Goal: Task Accomplishment & Management: Complete application form

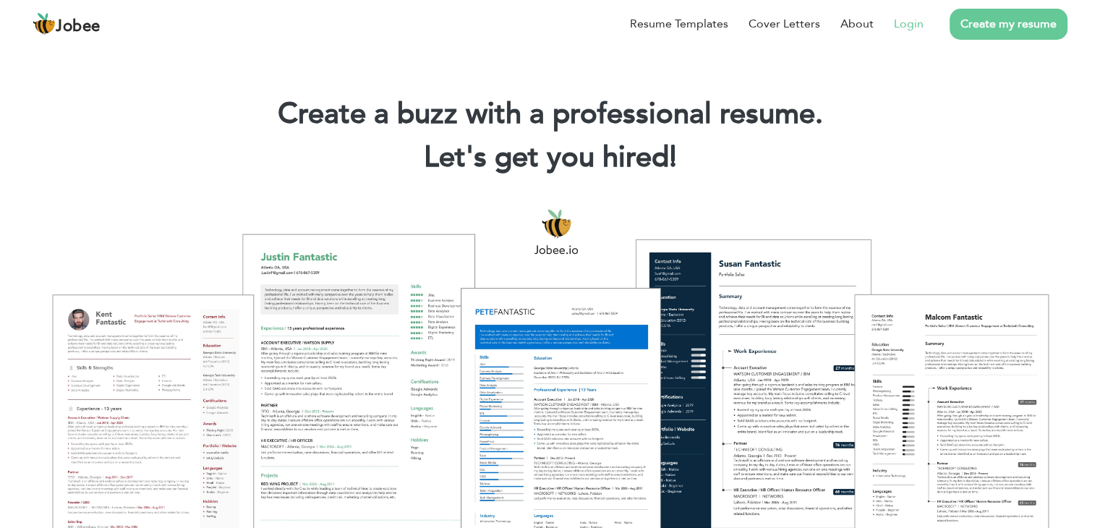
click at [913, 24] on link "Login" at bounding box center [909, 23] width 30 height 17
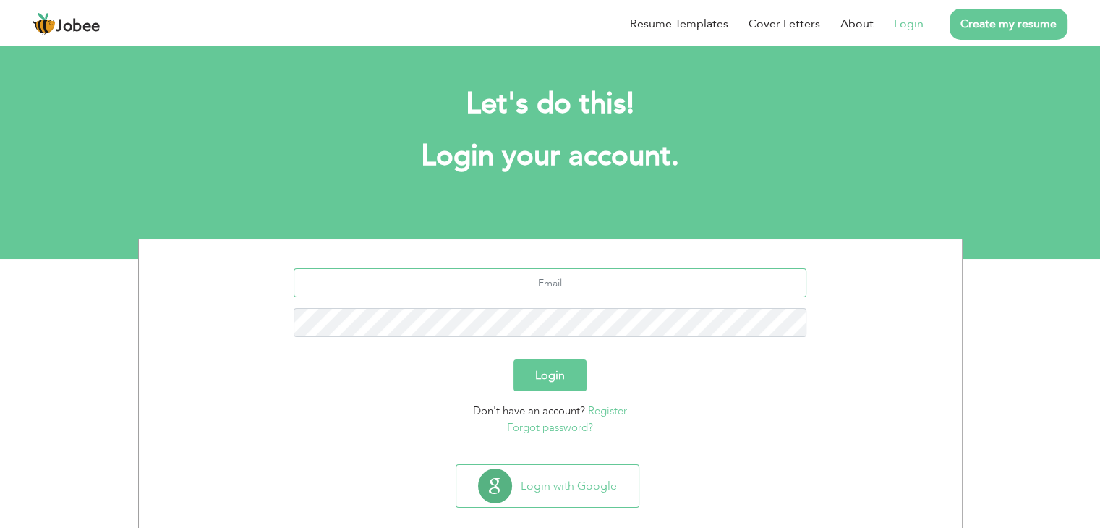
click at [577, 281] on input "text" at bounding box center [550, 282] width 513 height 29
type input "[EMAIL_ADDRESS][DOMAIN_NAME]"
click at [552, 387] on button "Login" at bounding box center [550, 376] width 73 height 32
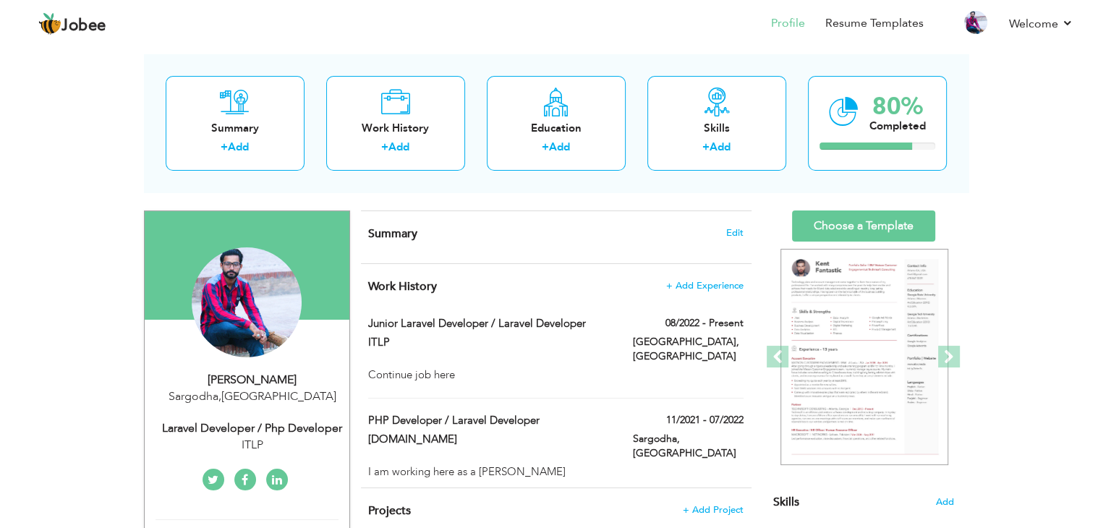
scroll to position [63, 0]
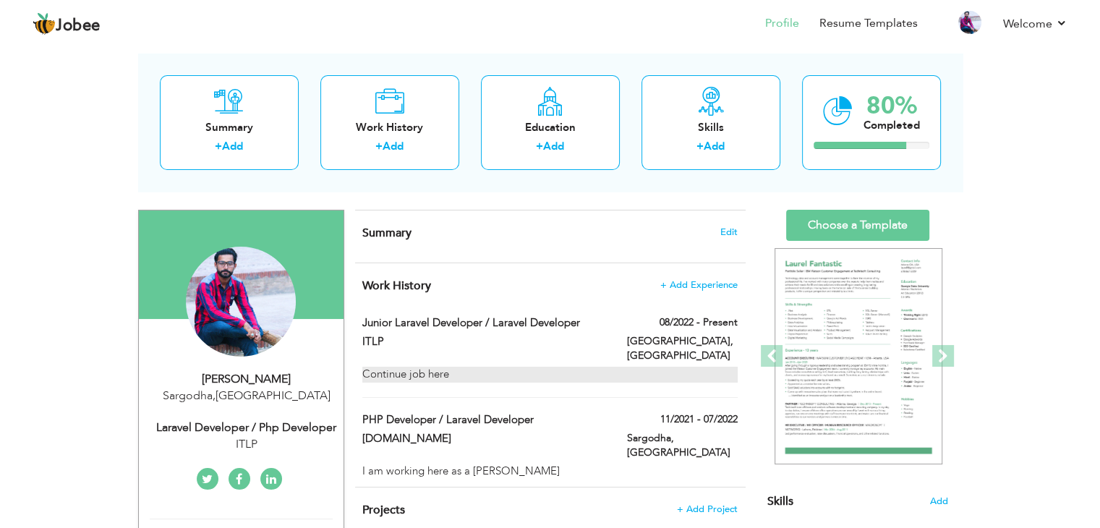
click at [446, 367] on div "Continue job here" at bounding box center [549, 374] width 375 height 15
type input "Junior Laravel Developer / Laravel Developer"
type input "ITLP"
type input "08/2022"
type input "[GEOGRAPHIC_DATA]"
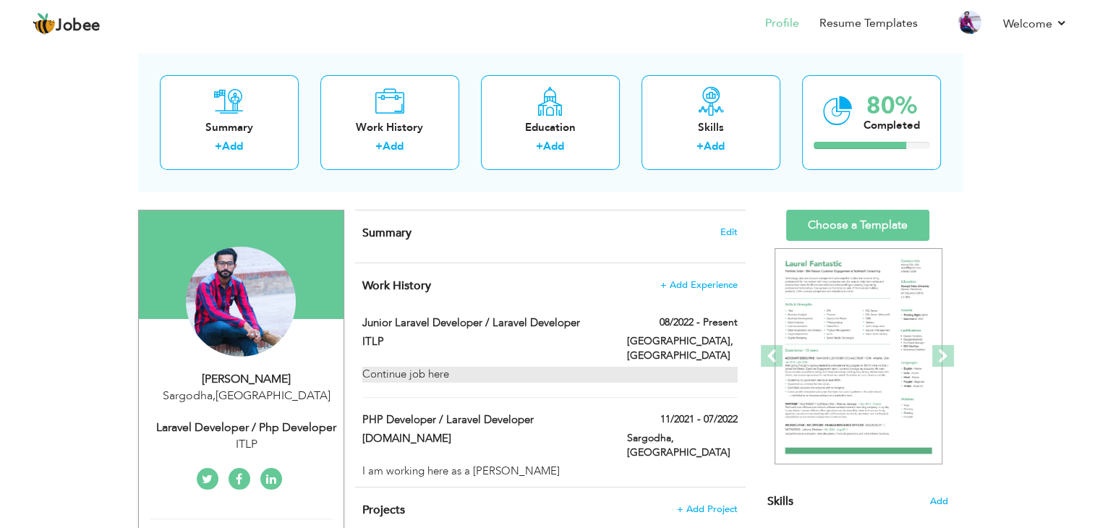
type input "[GEOGRAPHIC_DATA]"
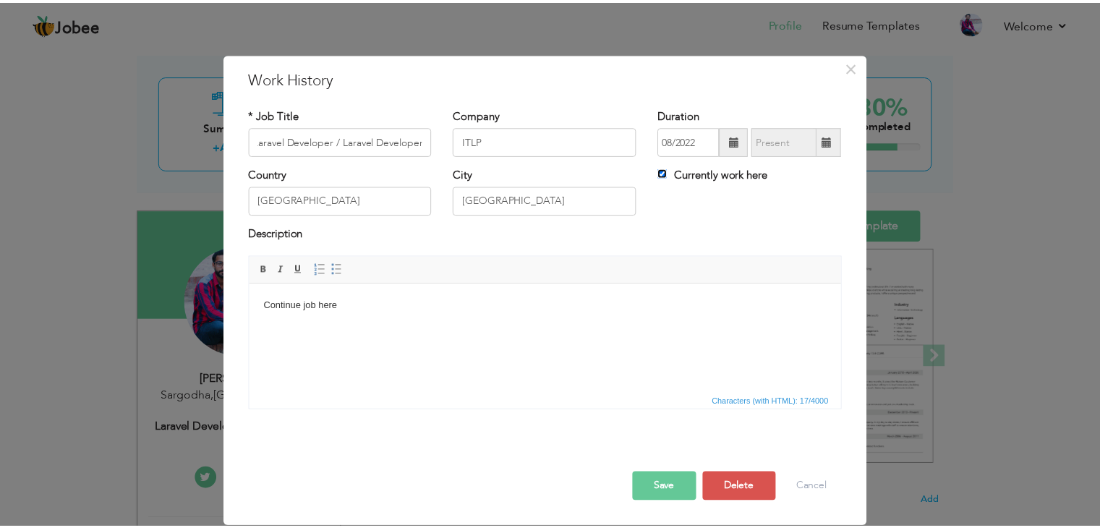
scroll to position [0, 0]
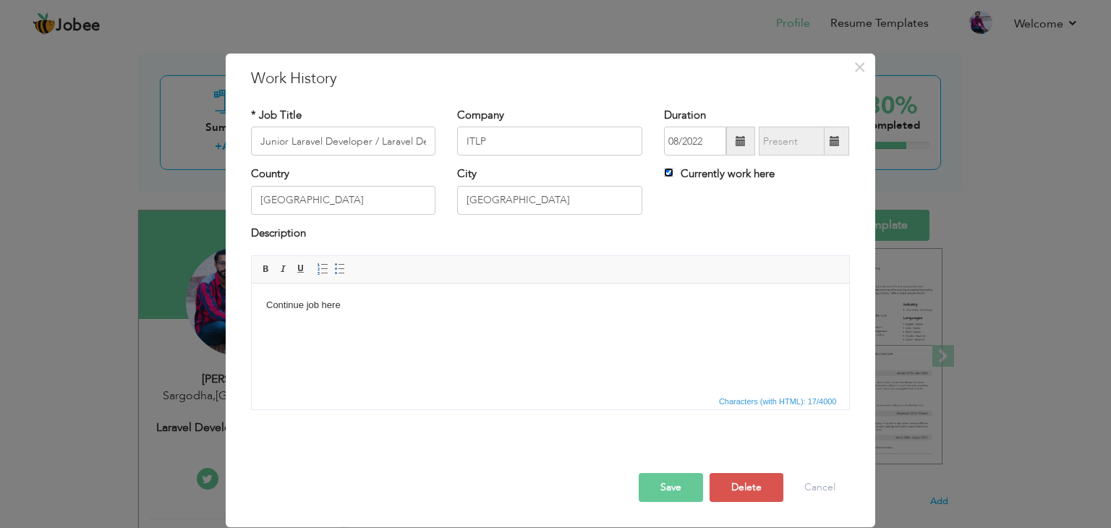
click at [669, 174] on input "Currently work here" at bounding box center [668, 172] width 9 height 9
checkbox input "false"
click at [833, 140] on span at bounding box center [835, 141] width 10 height 10
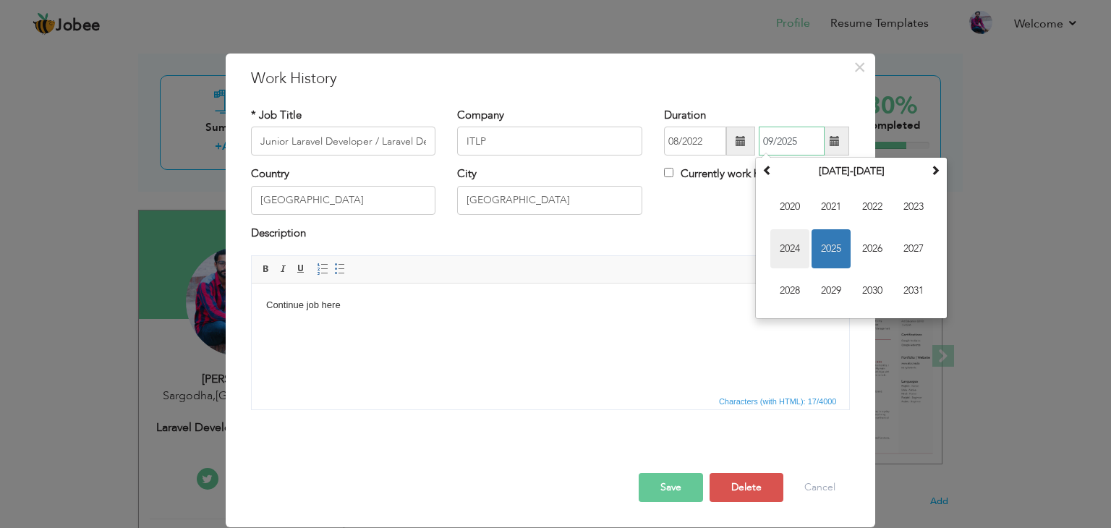
click at [794, 249] on span "2024" at bounding box center [789, 248] width 39 height 39
click at [877, 245] on span "Jul" at bounding box center [872, 248] width 39 height 39
type input "07/2024"
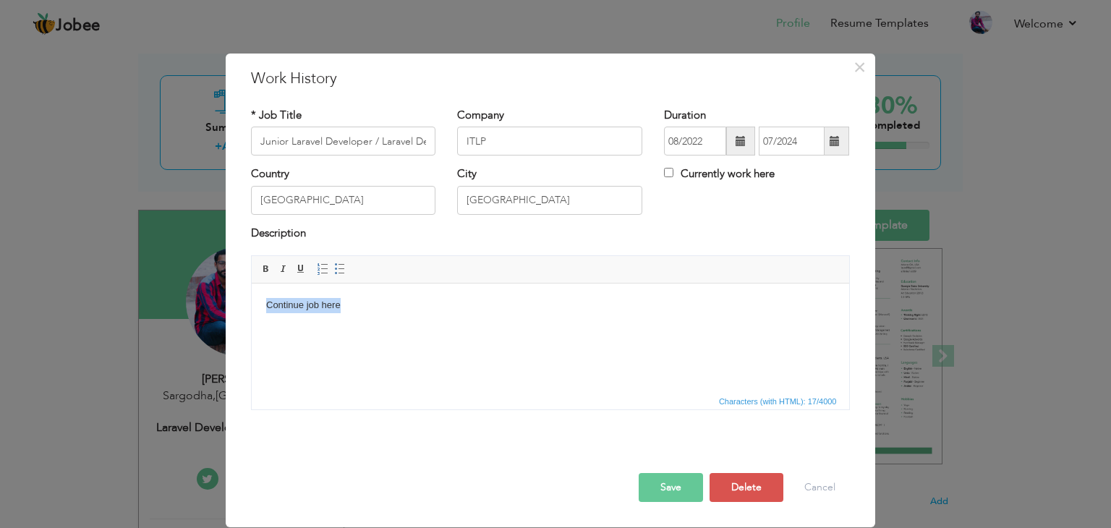
drag, startPoint x: 352, startPoint y: 302, endPoint x: 260, endPoint y: 310, distance: 92.9
click at [260, 310] on html "Continue job here" at bounding box center [550, 306] width 598 height 44
click at [677, 493] on button "Save" at bounding box center [671, 487] width 64 height 29
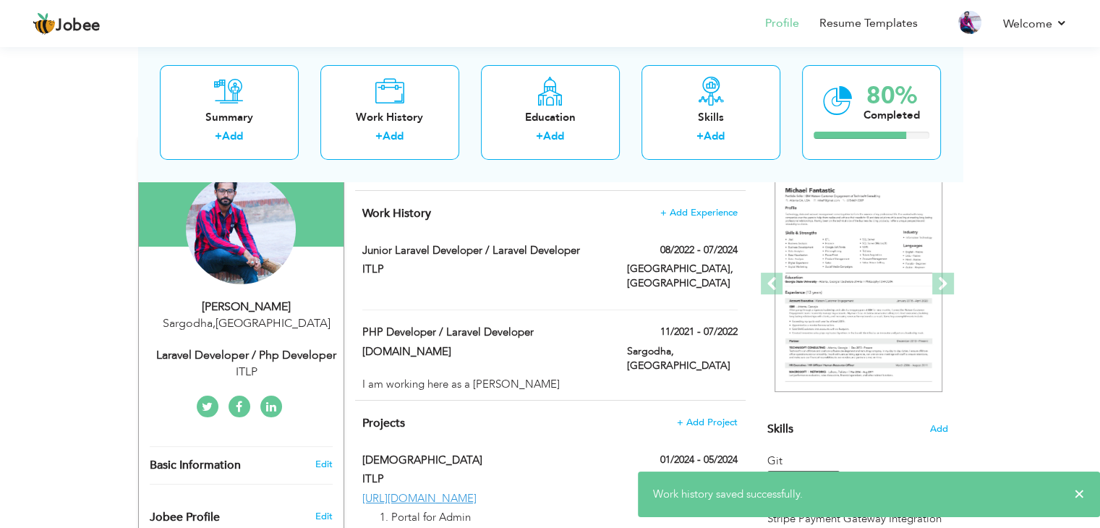
scroll to position [136, 0]
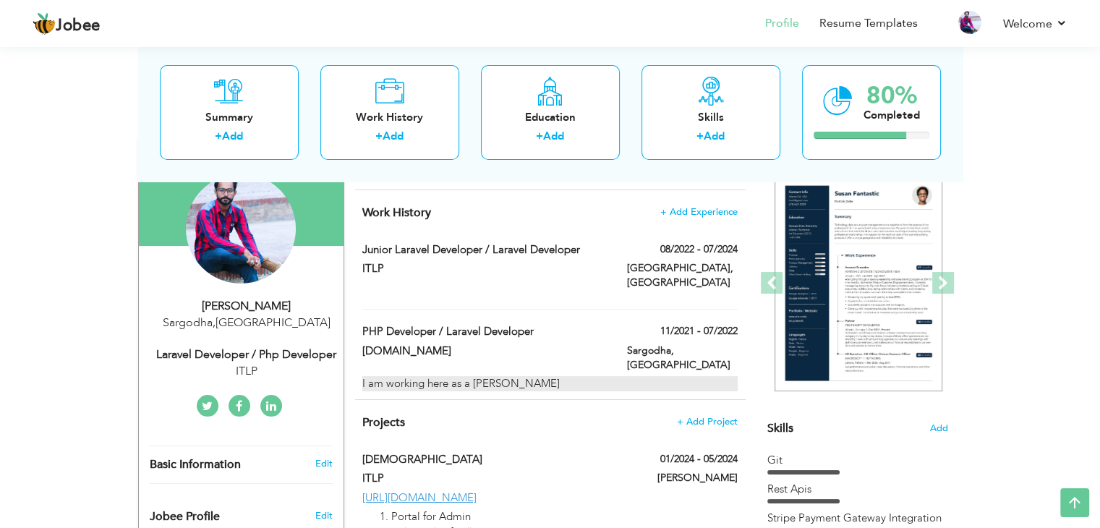
click at [539, 376] on div "I am working here as a Laravel Developer" at bounding box center [549, 383] width 375 height 15
type input "PHP Developer / Laravel Developer"
type input "Rapidev.tech"
type input "11/2021"
type input "07/2022"
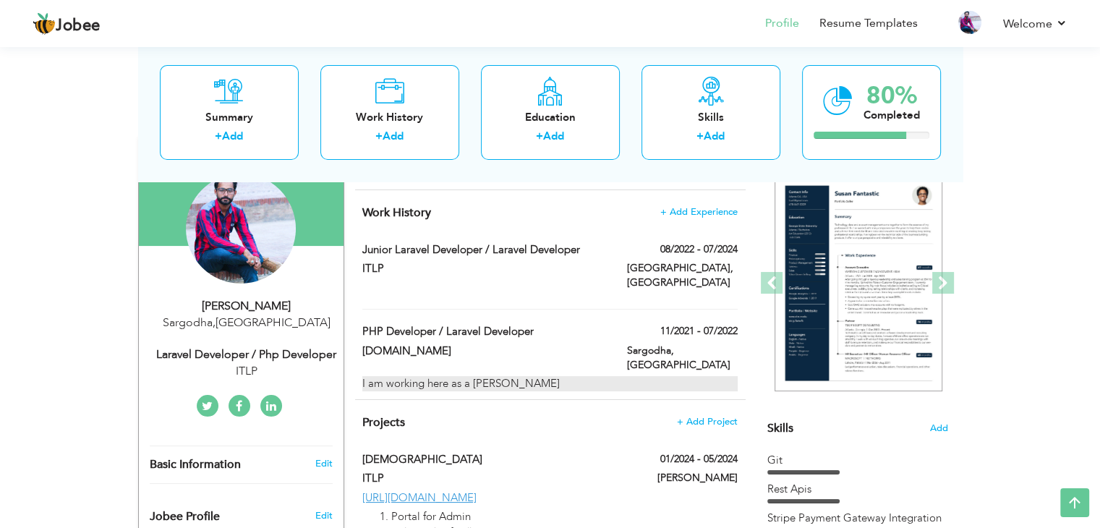
type input "Sargodha"
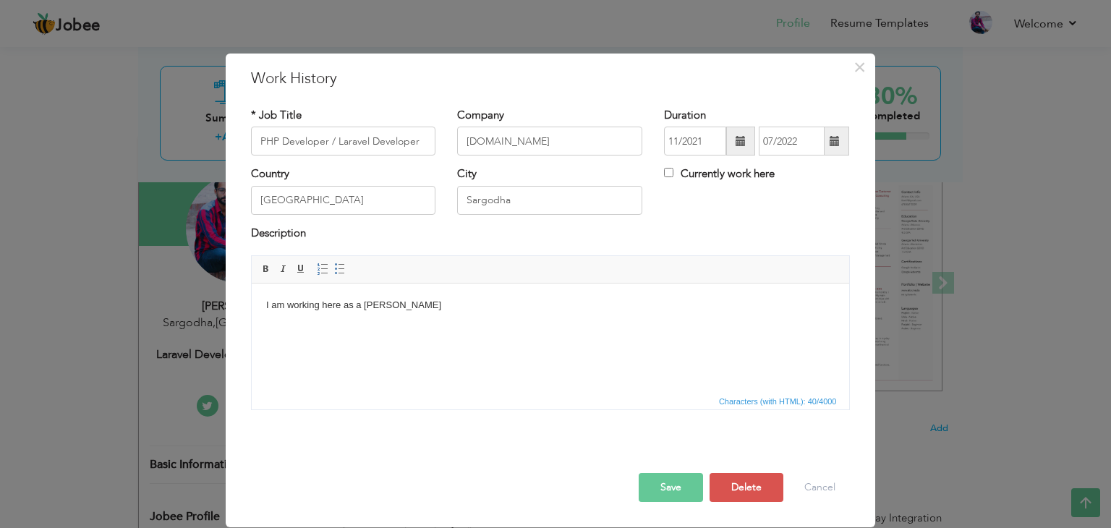
click at [745, 149] on span at bounding box center [740, 141] width 29 height 29
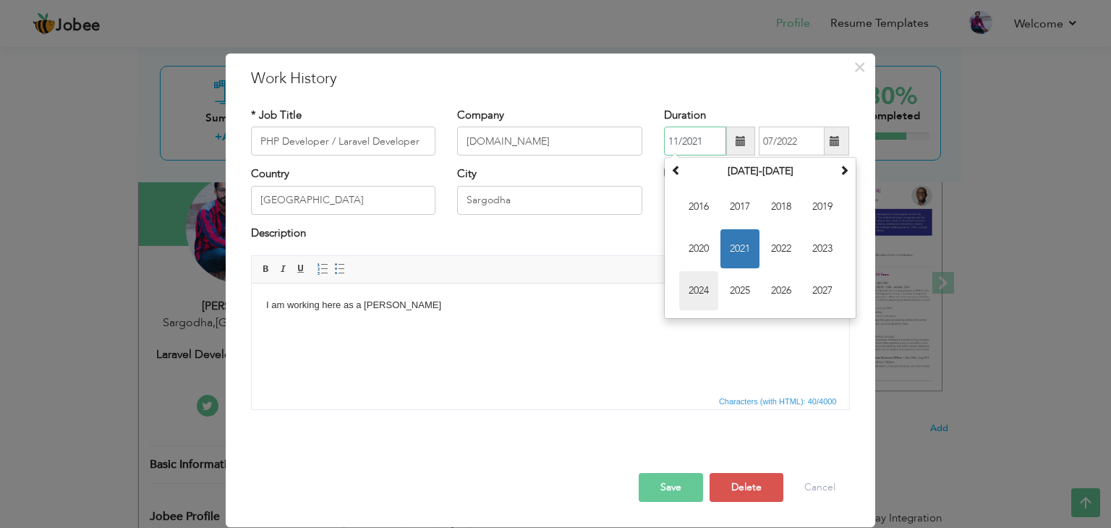
click at [703, 287] on span "2024" at bounding box center [698, 290] width 39 height 39
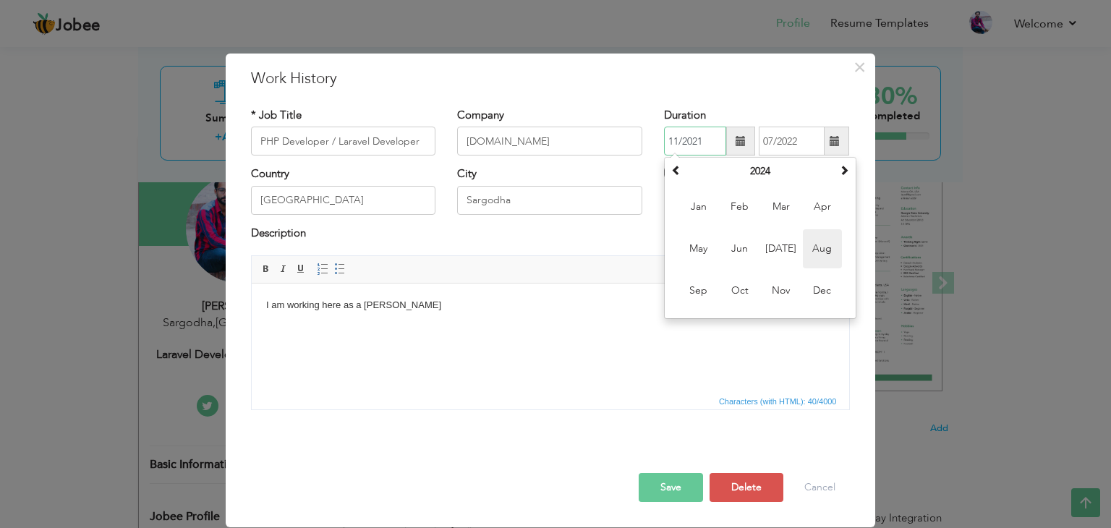
click at [827, 240] on span "Aug" at bounding box center [822, 248] width 39 height 39
type input "08/2024"
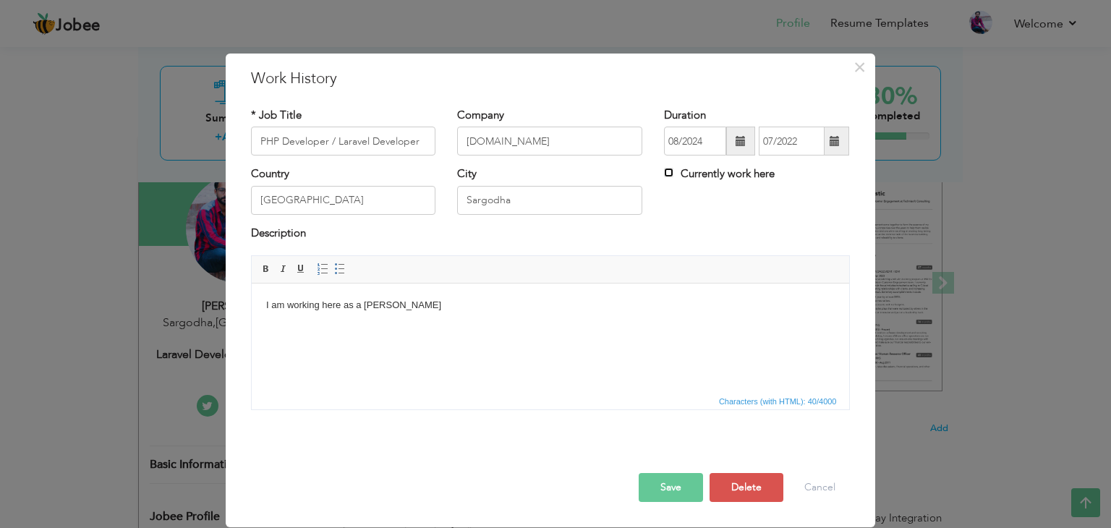
click at [669, 174] on input "Currently work here" at bounding box center [668, 172] width 9 height 9
checkbox input "true"
click at [670, 475] on button "Save" at bounding box center [671, 487] width 64 height 29
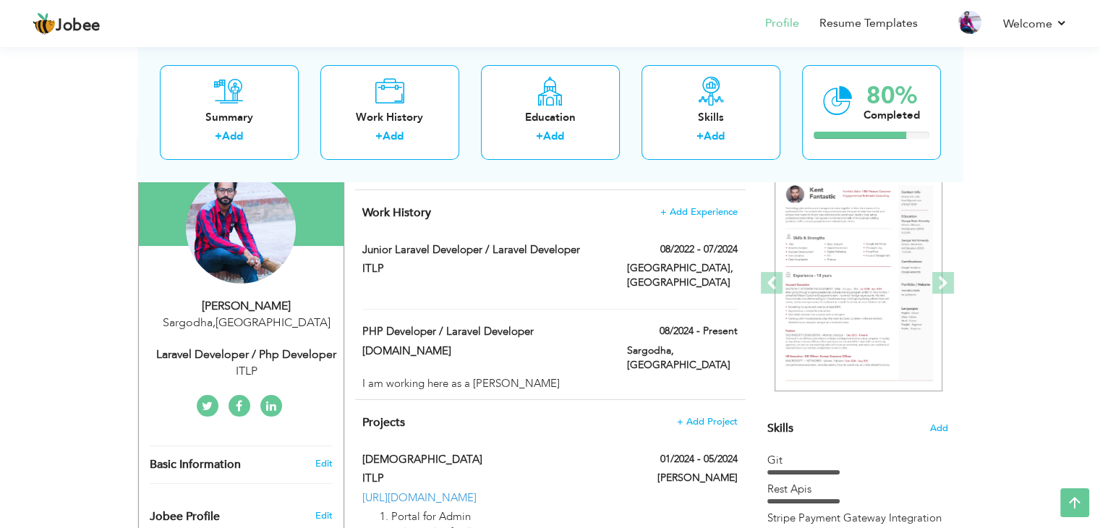
drag, startPoint x: 556, startPoint y: 469, endPoint x: 369, endPoint y: 473, distance: 187.4
click at [369, 490] on div "https://taqwa-masjid.digione.com.au" at bounding box center [550, 497] width 396 height 15
type input "Taqwa Masjid"
type input "ITLP"
type input "01/2024"
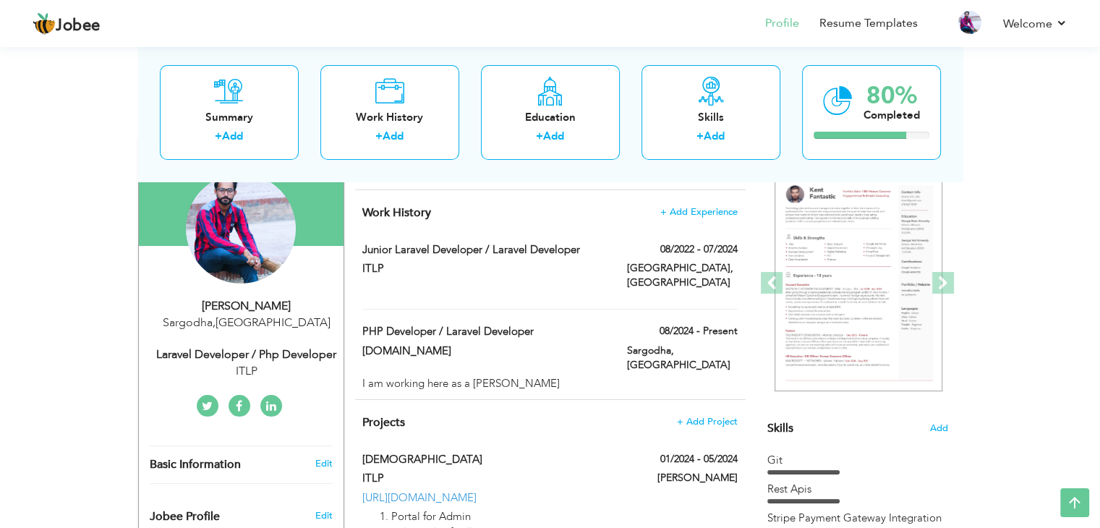
type input "05/2024"
type input "https://taqwa-masjid.digione.com.au"
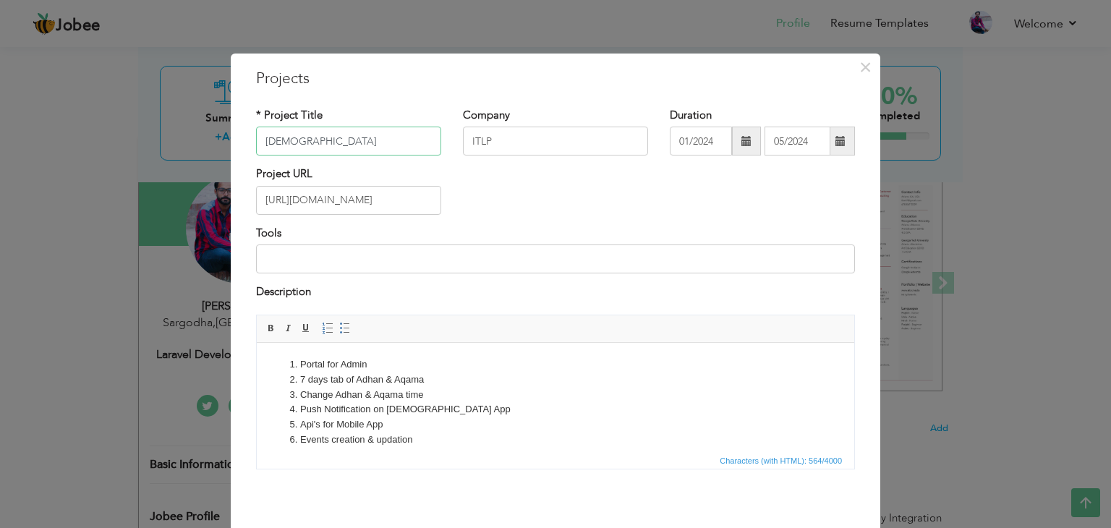
click at [369, 473] on div "Portal for Admin 7 days tab of Adhan & Aqama Change Adhan & Aqama time Push Not…" at bounding box center [555, 398] width 621 height 166
click at [375, 202] on input "https://taqwa-masjid.digione.com.au" at bounding box center [348, 200] width 185 height 29
click at [865, 67] on span "×" at bounding box center [865, 67] width 12 height 26
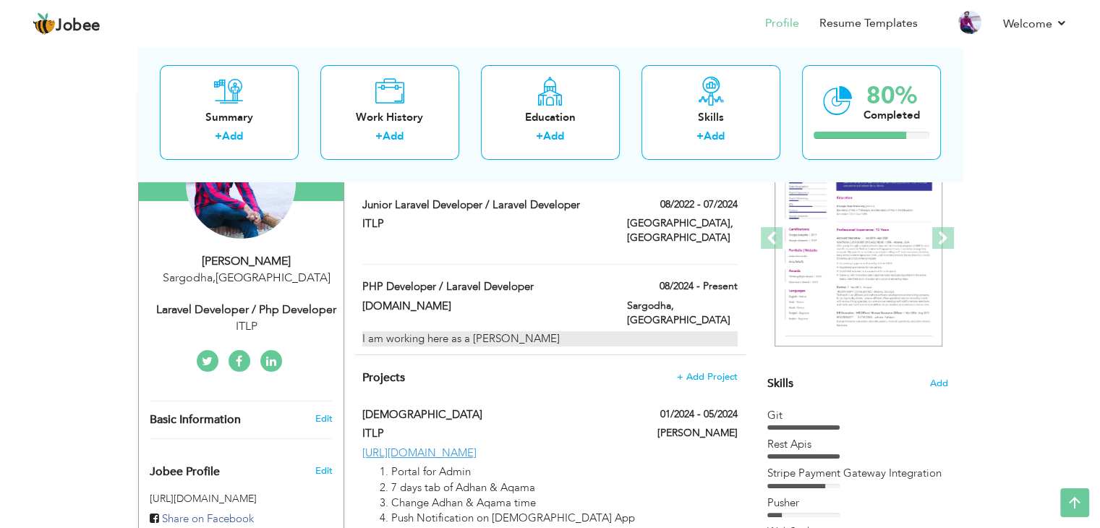
scroll to position [0, 0]
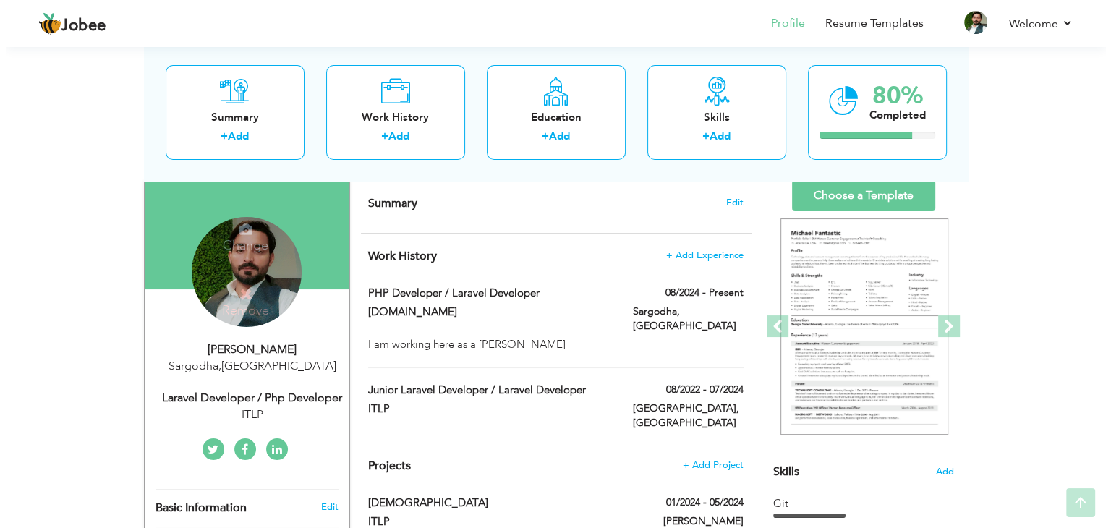
scroll to position [94, 0]
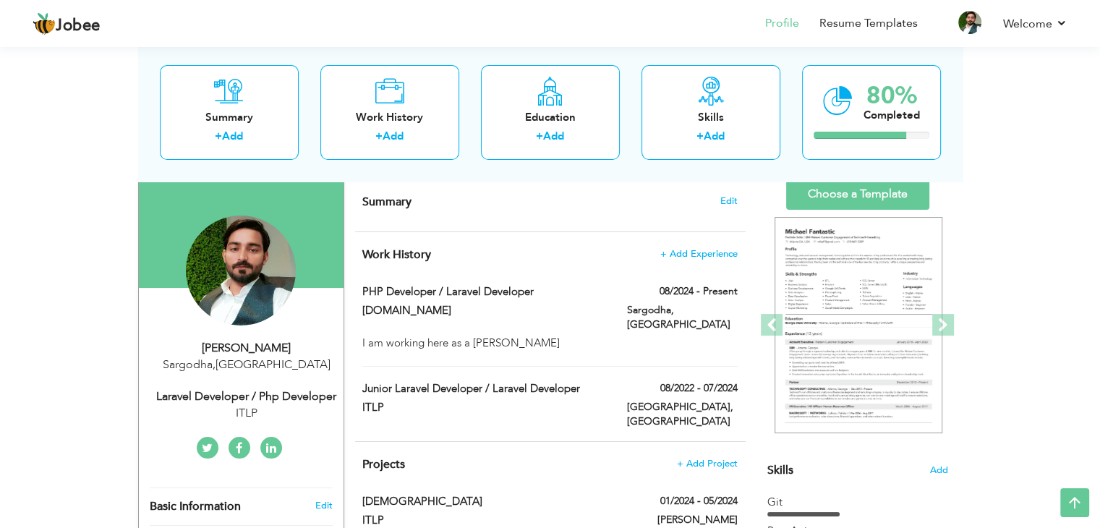
click at [229, 391] on div "Laravel Developer / Php Developer" at bounding box center [247, 396] width 194 height 17
type input "Muhammad"
type input "Sheraz"
type input "03262124712"
select select "number:166"
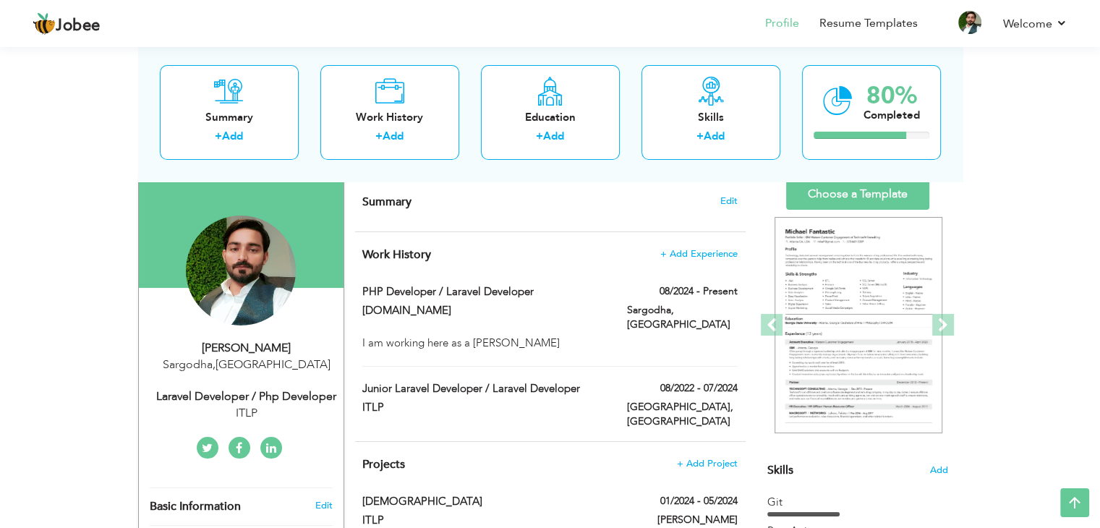
type input "Sargodha"
select select "number:4"
type input "ITLP"
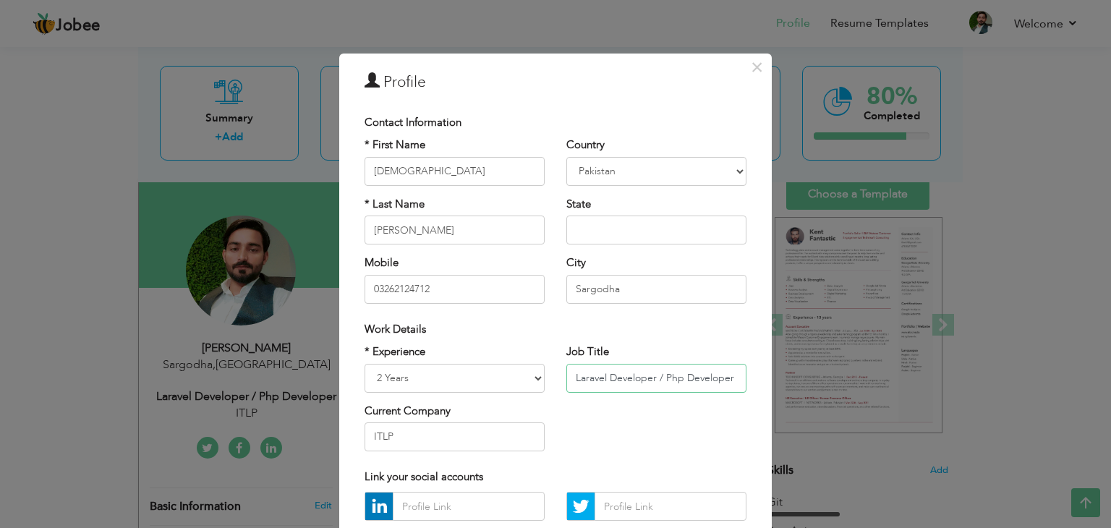
click at [681, 380] on input "Laravel Developer / Php Developer" at bounding box center [656, 378] width 180 height 29
type input "Laravel Developer / PHP Developer"
click at [434, 383] on select "Entry Level Less than 1 Year 1 Year 2 Years 3 Years 4 Years 5 Years 6 Years 7 Y…" at bounding box center [455, 378] width 180 height 29
select select "number:5"
click at [365, 364] on select "Entry Level Less than 1 Year 1 Year 2 Years 3 Years 4 Years 5 Years 6 Years 7 Y…" at bounding box center [455, 378] width 180 height 29
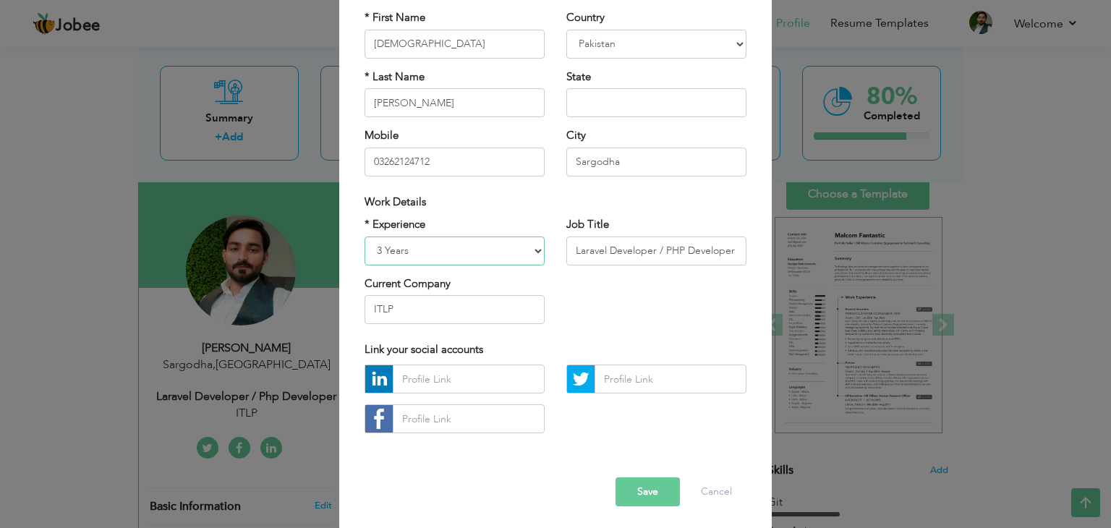
scroll to position [131, 0]
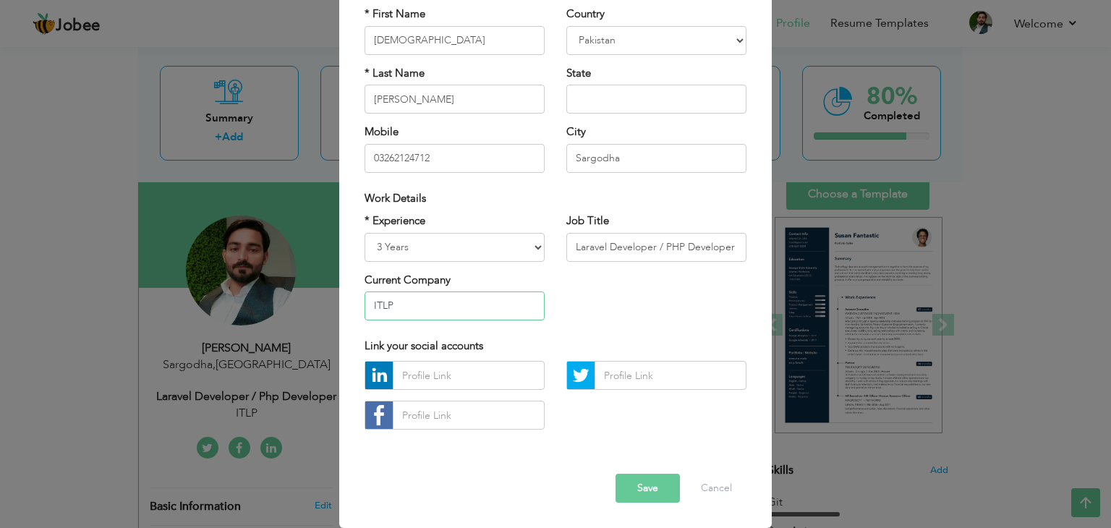
drag, startPoint x: 421, startPoint y: 307, endPoint x: 362, endPoint y: 294, distance: 60.6
click at [365, 294] on input "ITLP" at bounding box center [455, 306] width 180 height 29
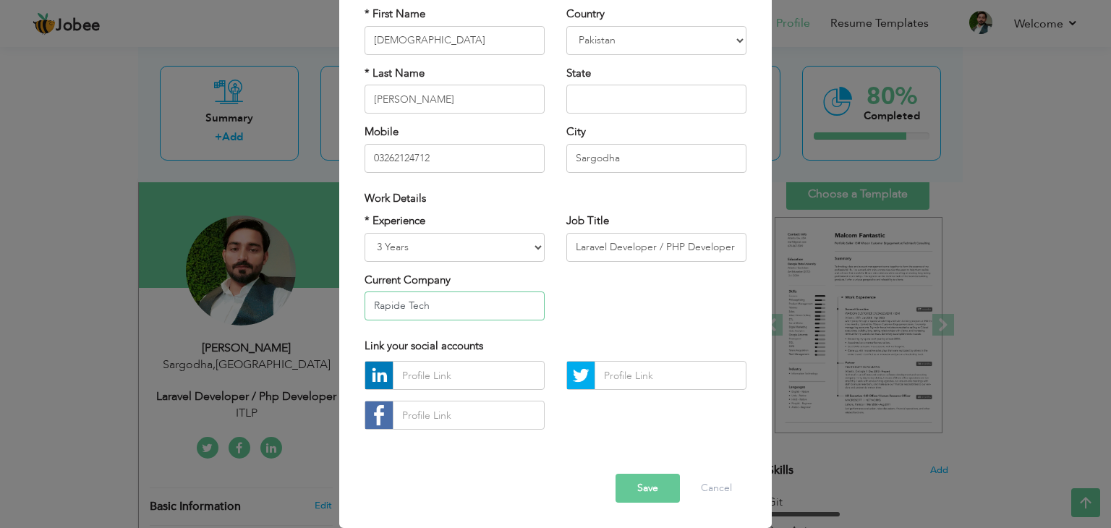
type input "Rapide Tech"
click at [441, 376] on input "text" at bounding box center [469, 375] width 152 height 29
paste input "https://www.linkedin.com/in/muhammad-sheraz-a94372223/"
type input "https://www.linkedin.com/in/muhammad-sheraz-a94372223/"
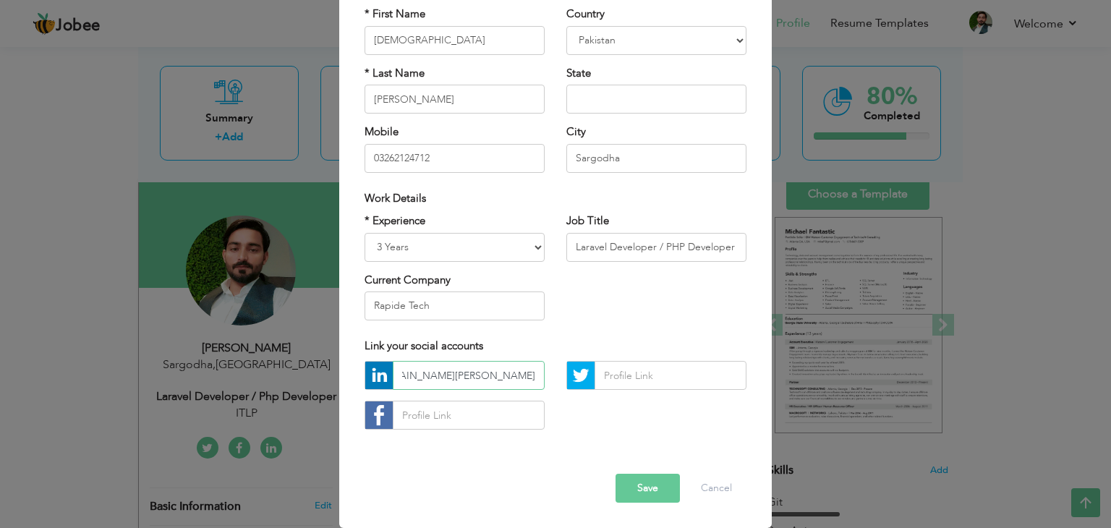
scroll to position [0, 0]
click at [444, 420] on input "text" at bounding box center [469, 415] width 152 height 29
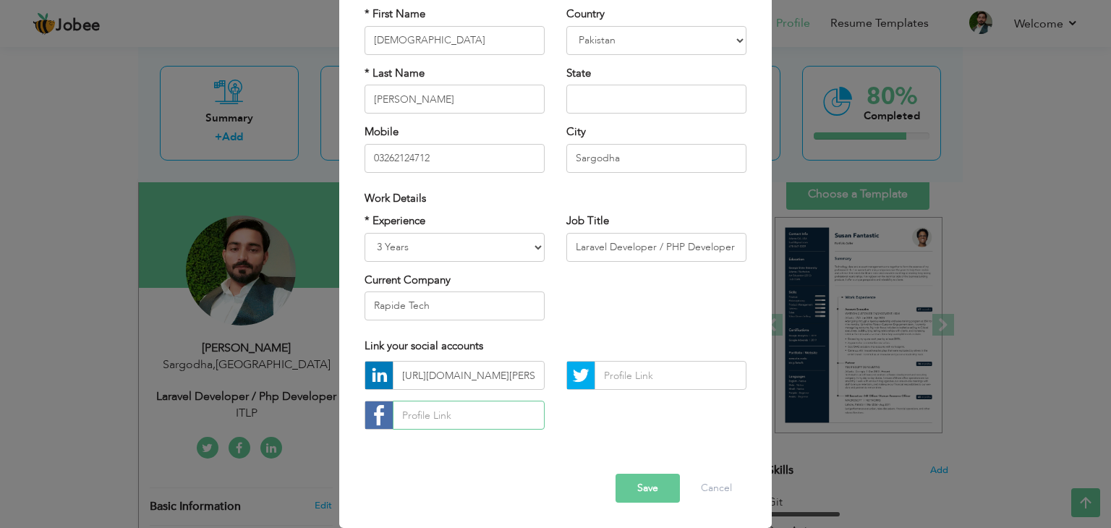
paste input "https://web.facebook.com/hafiz.sheraz.986"
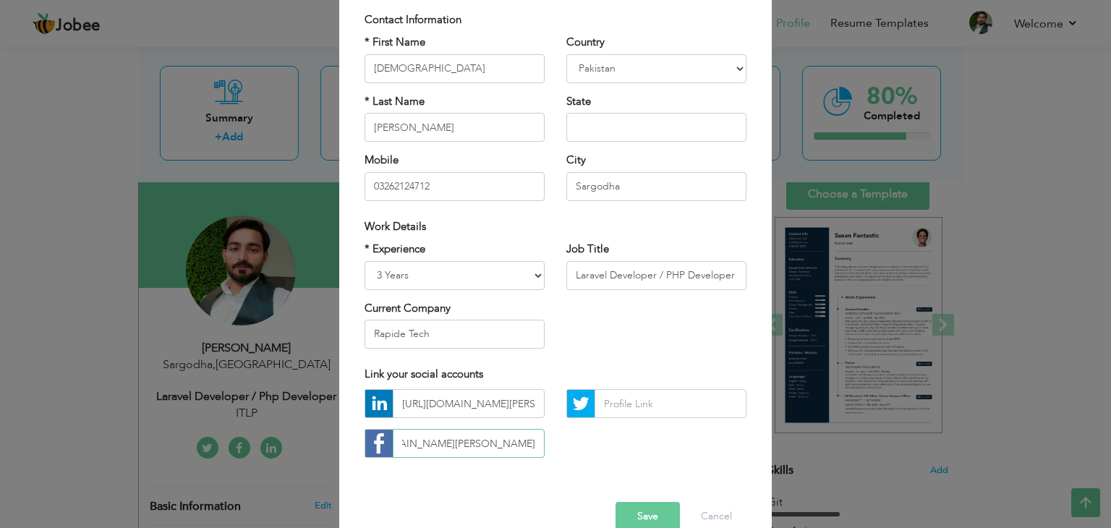
scroll to position [131, 0]
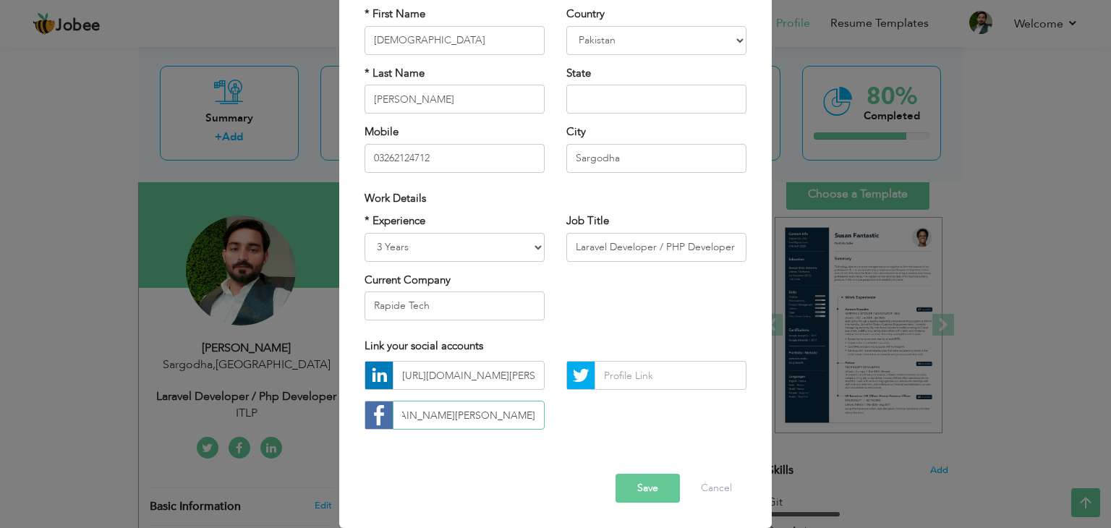
type input "https://web.facebook.com/hafiz.sheraz.986"
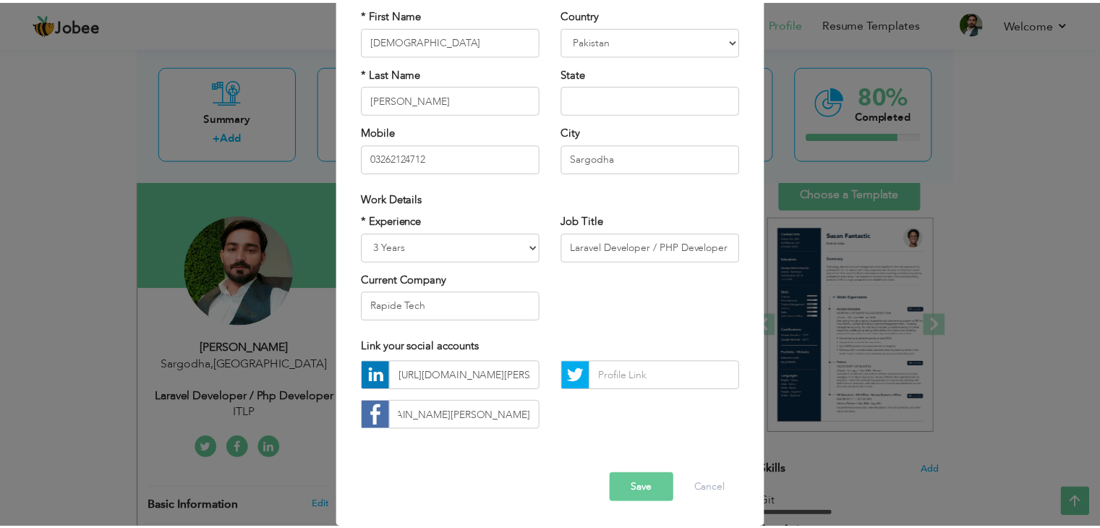
scroll to position [0, 0]
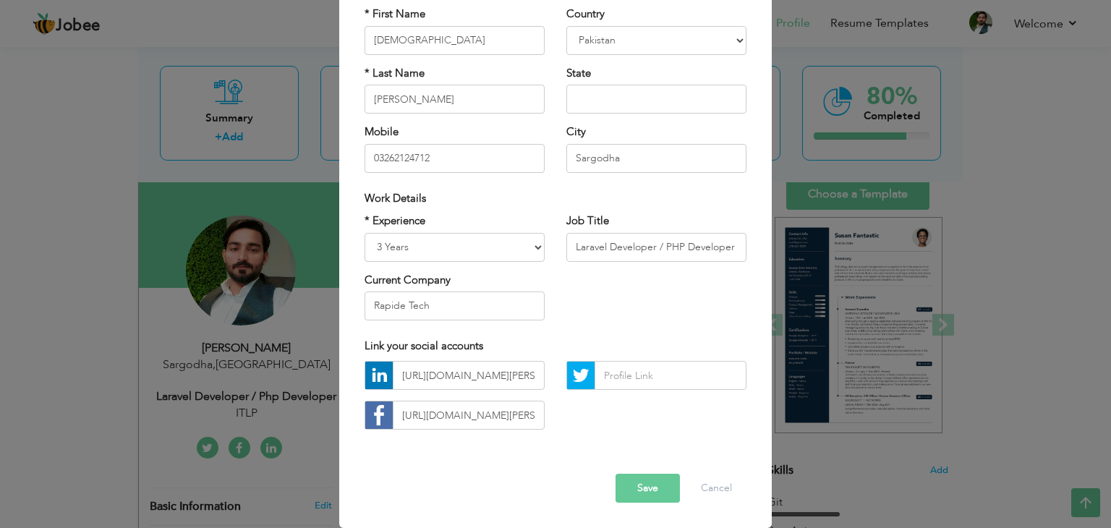
click at [638, 493] on button "Save" at bounding box center [648, 488] width 64 height 29
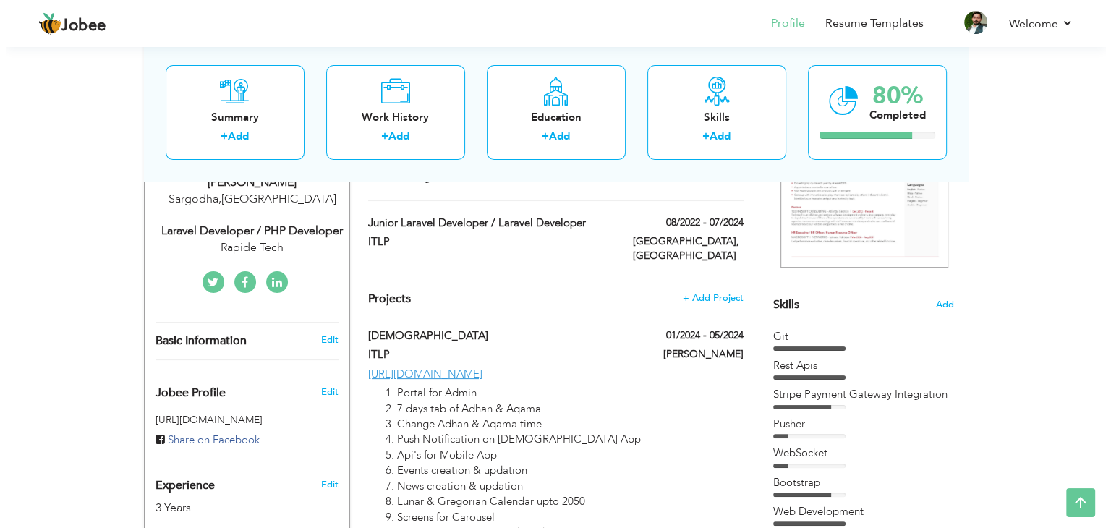
scroll to position [255, 0]
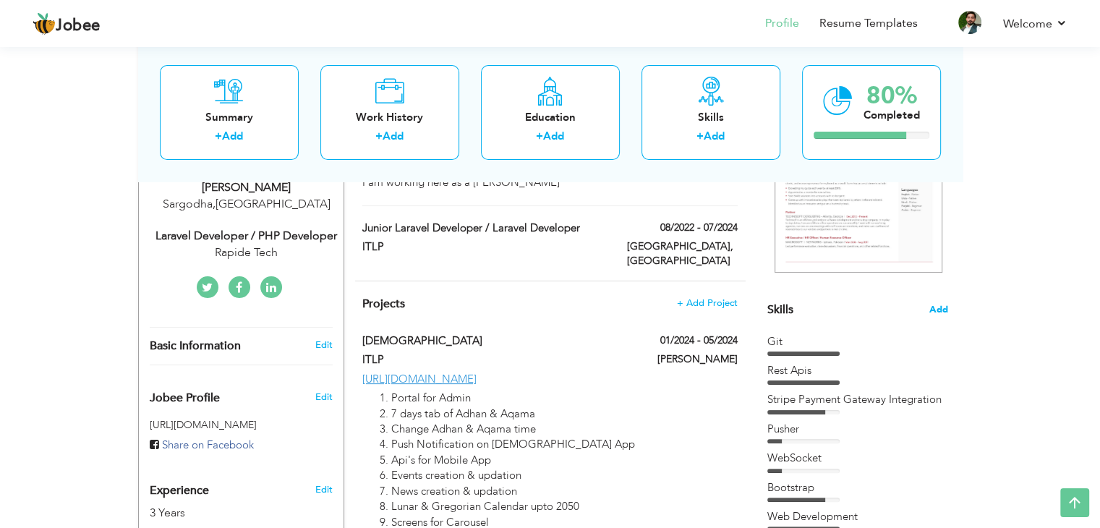
click at [938, 313] on span "Add" at bounding box center [939, 310] width 19 height 14
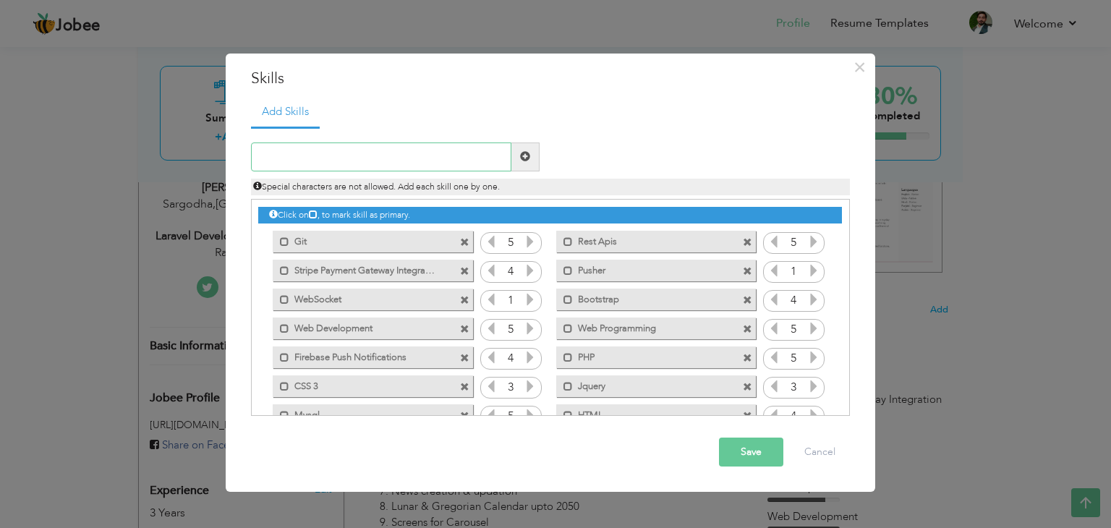
click at [341, 153] on input "text" at bounding box center [381, 157] width 260 height 29
paste input "g"
type input "PostgreSQL"
click at [524, 154] on span at bounding box center [525, 156] width 10 height 10
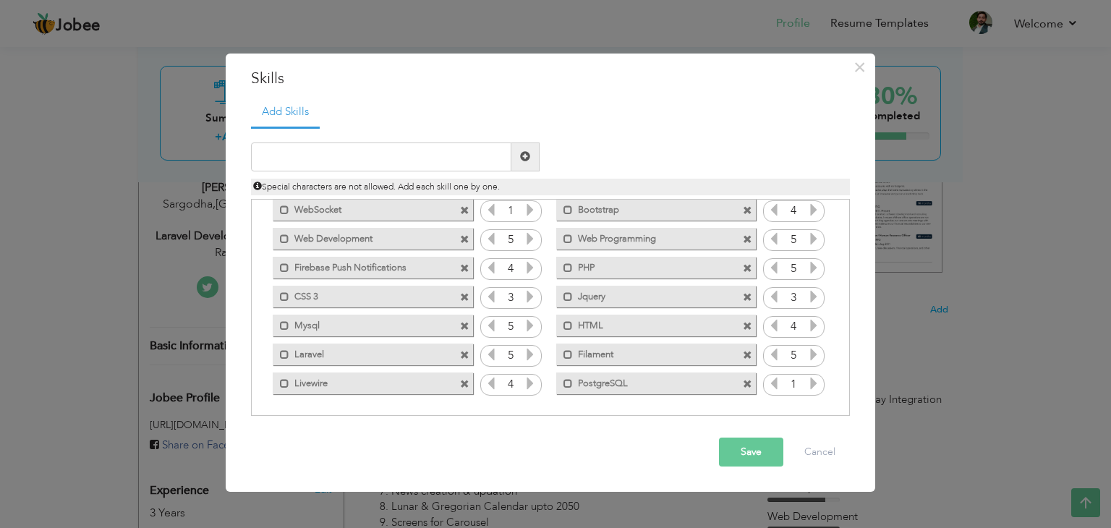
click at [810, 379] on icon at bounding box center [813, 383] width 13 height 13
click at [752, 448] on button "Save" at bounding box center [751, 452] width 64 height 29
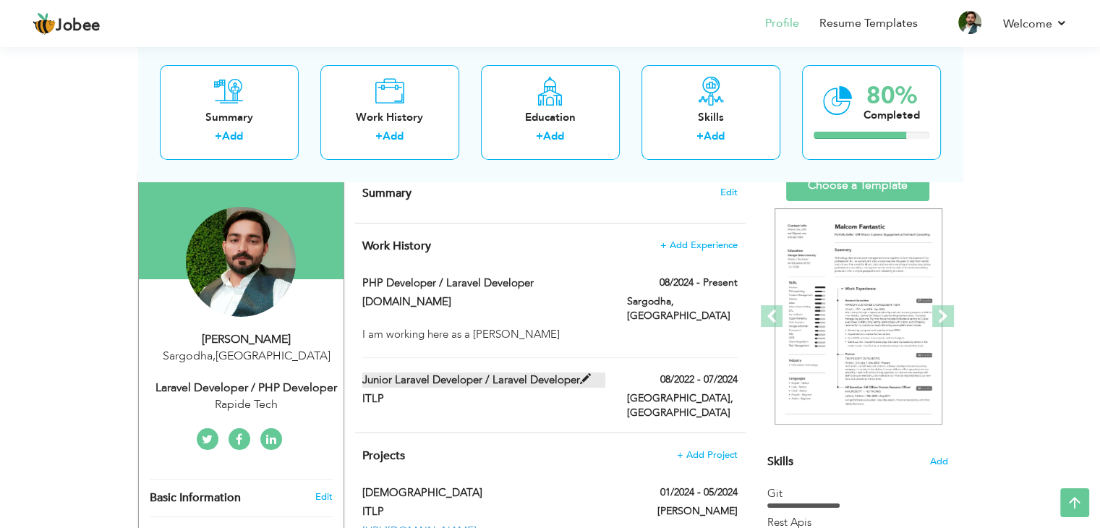
scroll to position [95, 0]
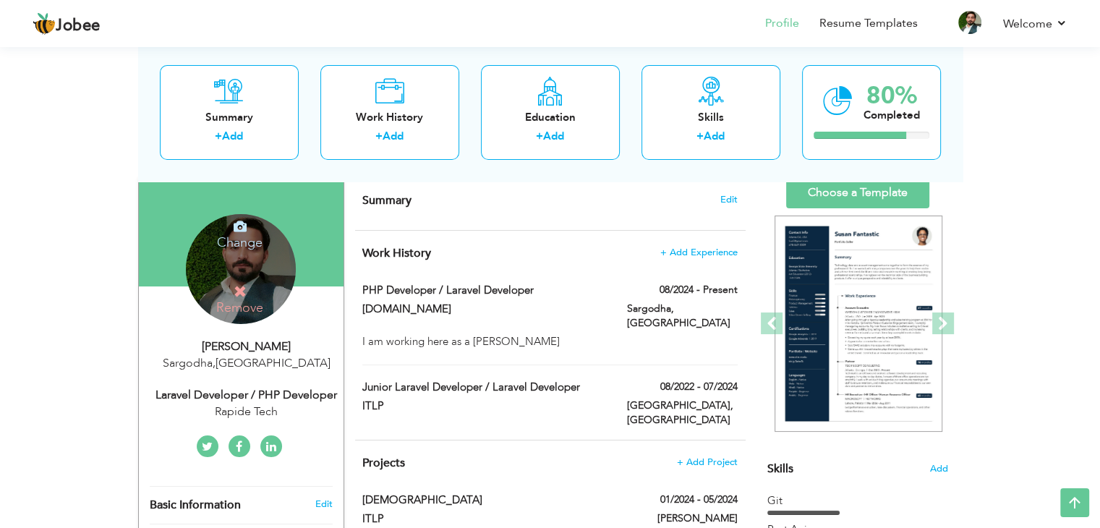
click at [246, 229] on icon at bounding box center [240, 226] width 13 height 13
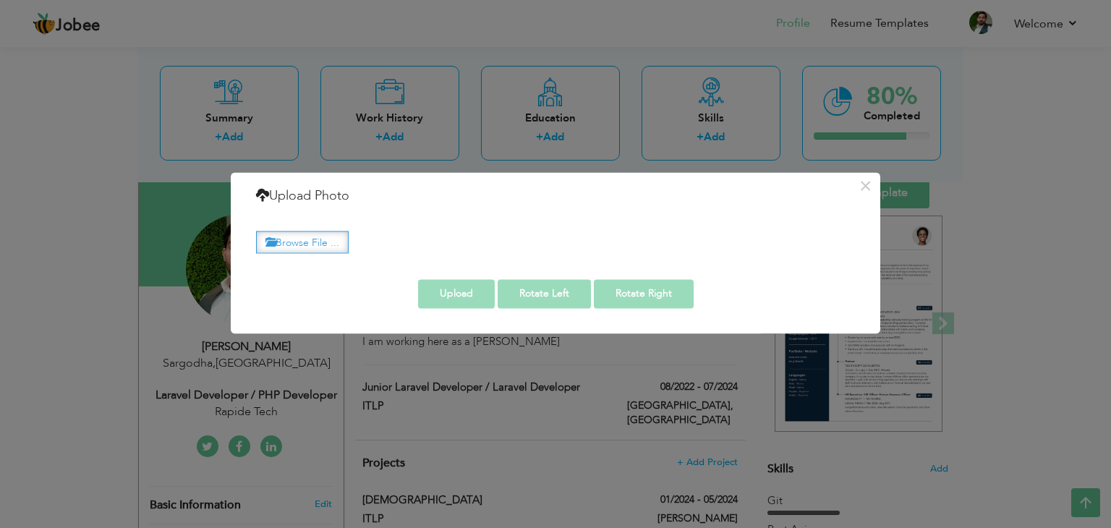
click at [324, 241] on label "Browse File ..." at bounding box center [302, 242] width 93 height 22
click at [0, 0] on input "Browse File ..." at bounding box center [0, 0] width 0 height 0
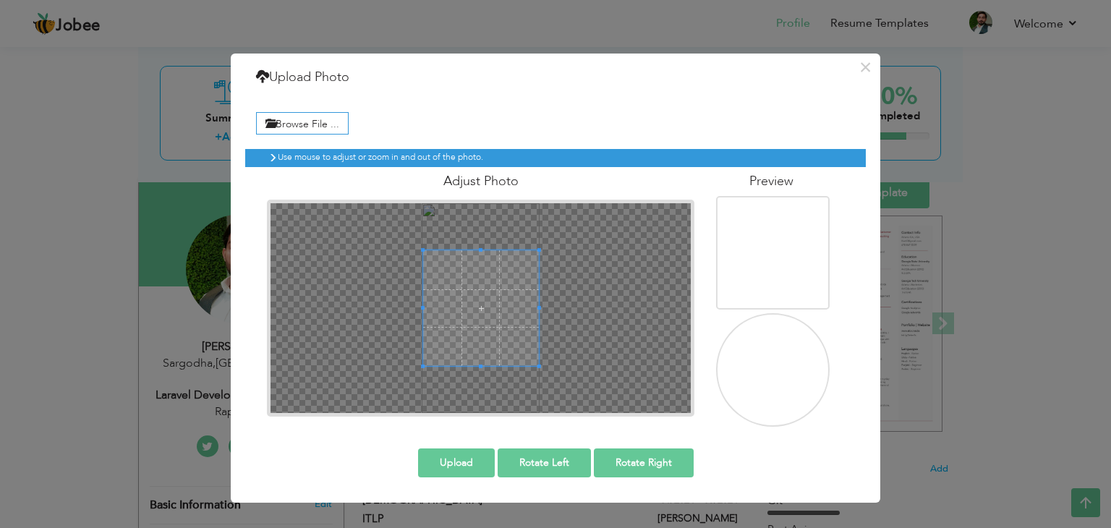
click at [788, 365] on img at bounding box center [774, 371] width 116 height 206
click at [454, 462] on button "Upload" at bounding box center [456, 463] width 77 height 29
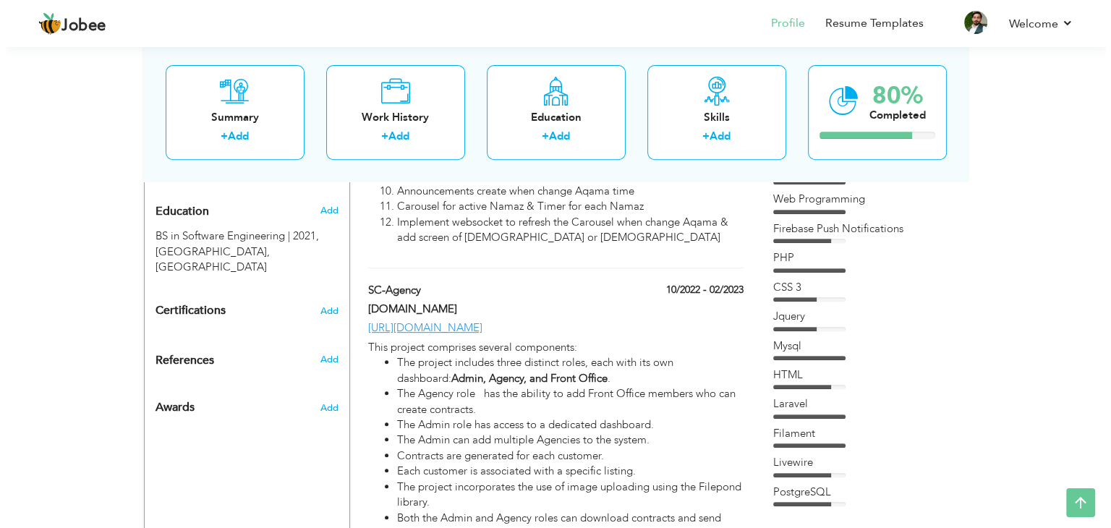
scroll to position [602, 0]
drag, startPoint x: 497, startPoint y: 299, endPoint x: 407, endPoint y: 307, distance: 90.0
click at [407, 320] on div "https://s-lux.sc-agency.tech" at bounding box center [550, 327] width 396 height 15
type input "SC-Agency"
type input "Rapidev.tech"
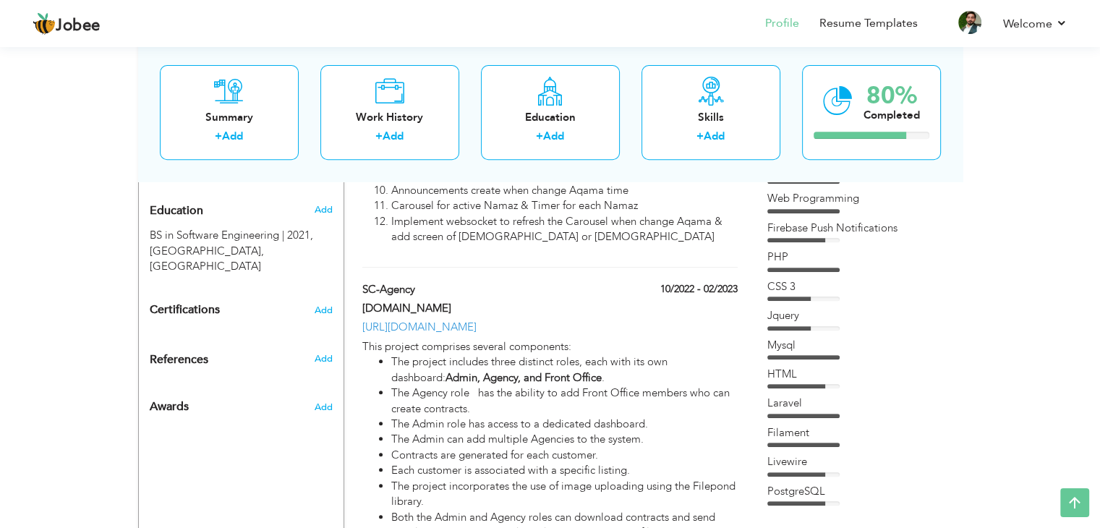
type input "10/2022"
type input "02/2023"
type input "https://s-lux.sc-agency.tech"
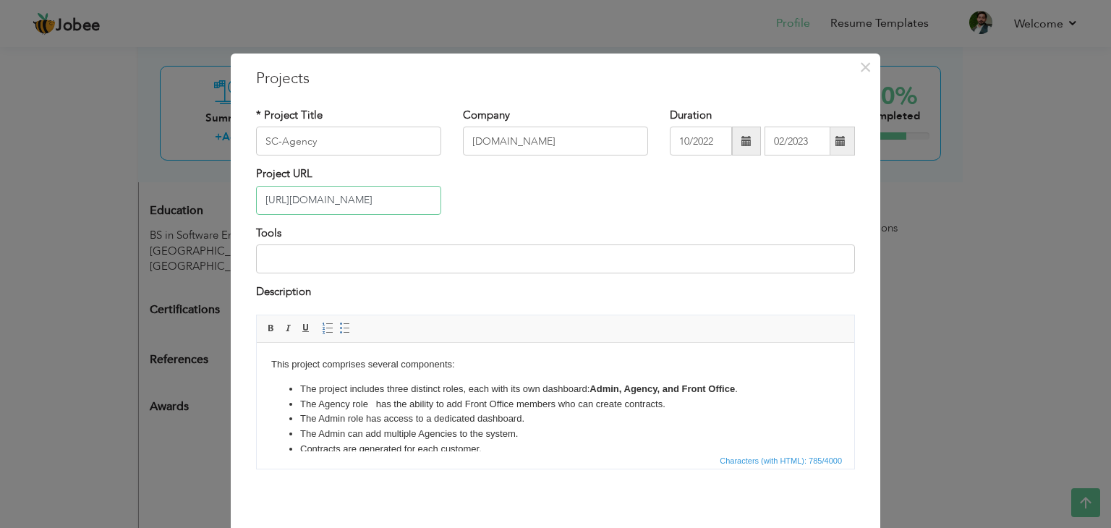
click at [382, 200] on input "https://s-lux.sc-agency.tech" at bounding box center [348, 200] width 185 height 29
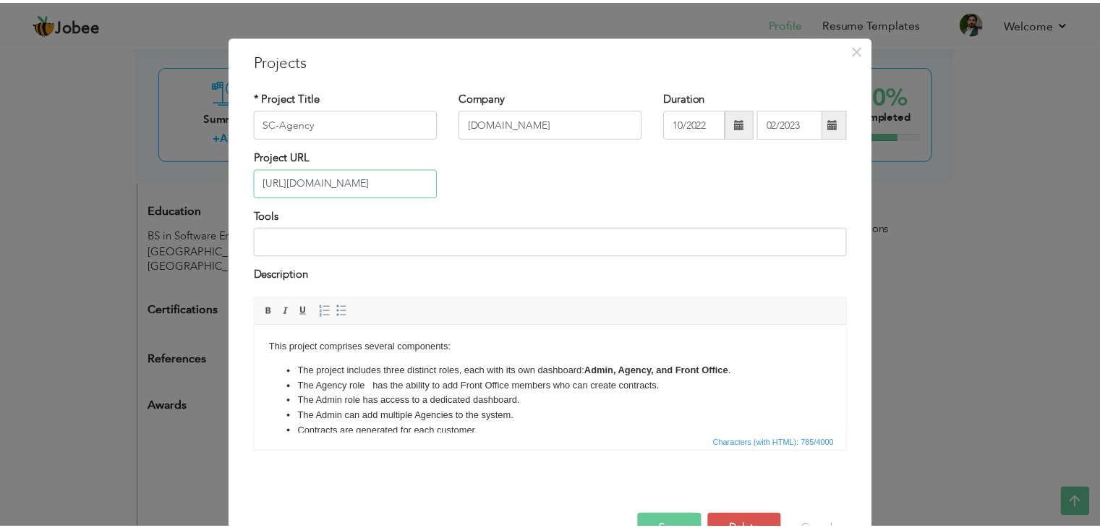
scroll to position [19, 0]
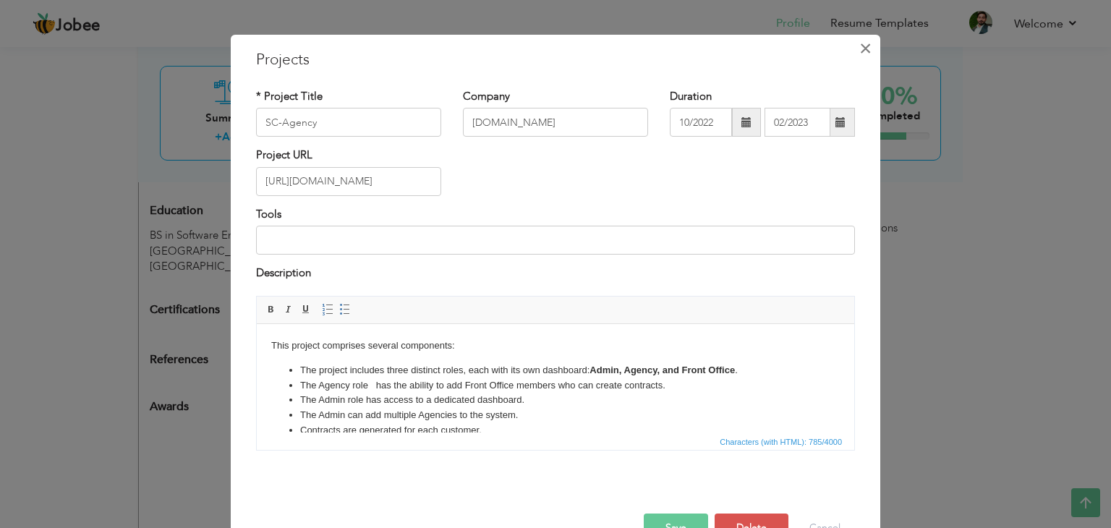
click at [854, 41] on button "×" at bounding box center [865, 48] width 23 height 23
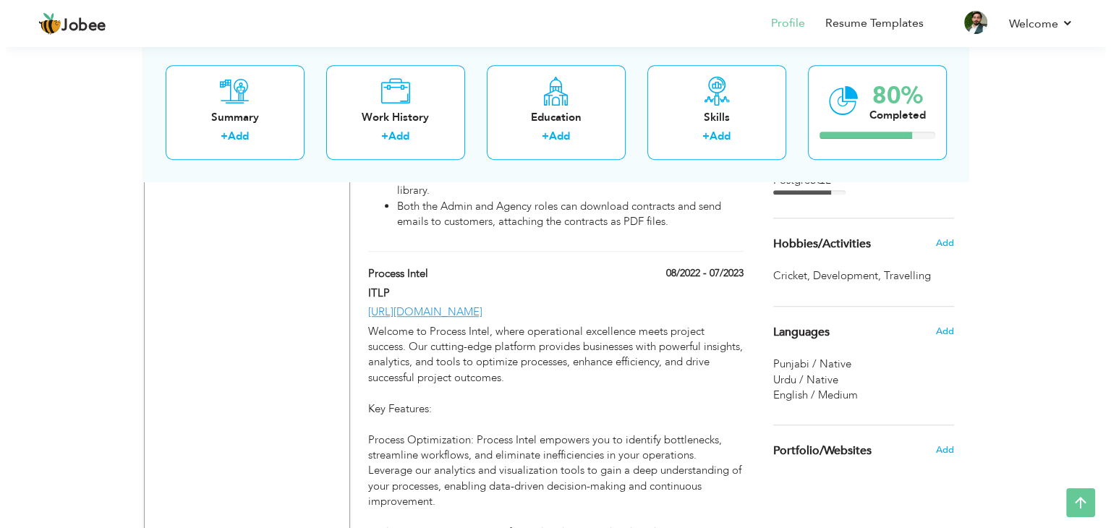
scroll to position [914, 0]
click at [511, 304] on div "https://app.processintel.com" at bounding box center [550, 311] width 396 height 15
type input "Process Intel"
type input "ITLP"
type input "08/2022"
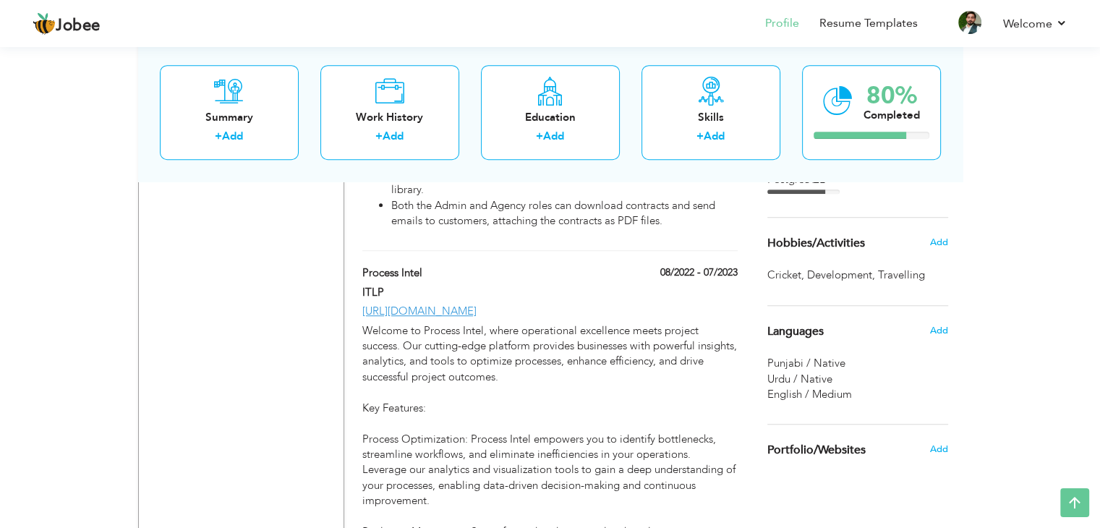
type input "07/2023"
type input "https://app.processintel.com"
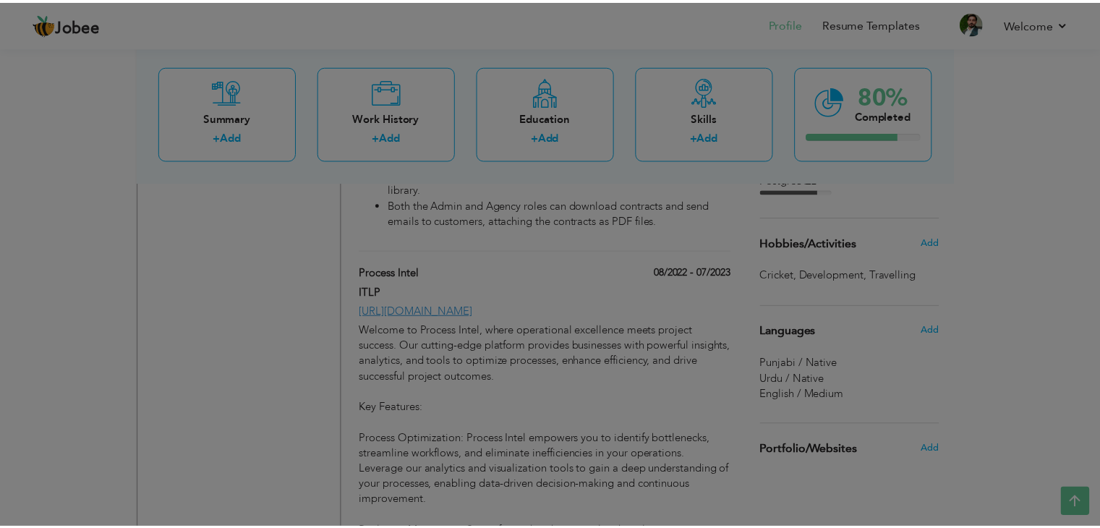
scroll to position [0, 0]
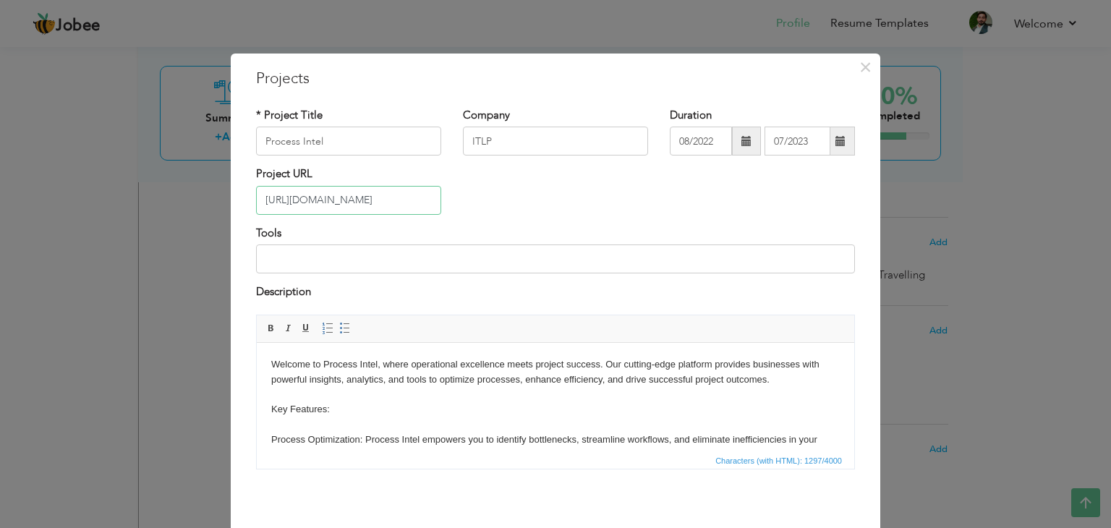
click at [348, 203] on input "https://app.processintel.com" at bounding box center [348, 200] width 185 height 29
click at [866, 69] on button "×" at bounding box center [865, 67] width 23 height 23
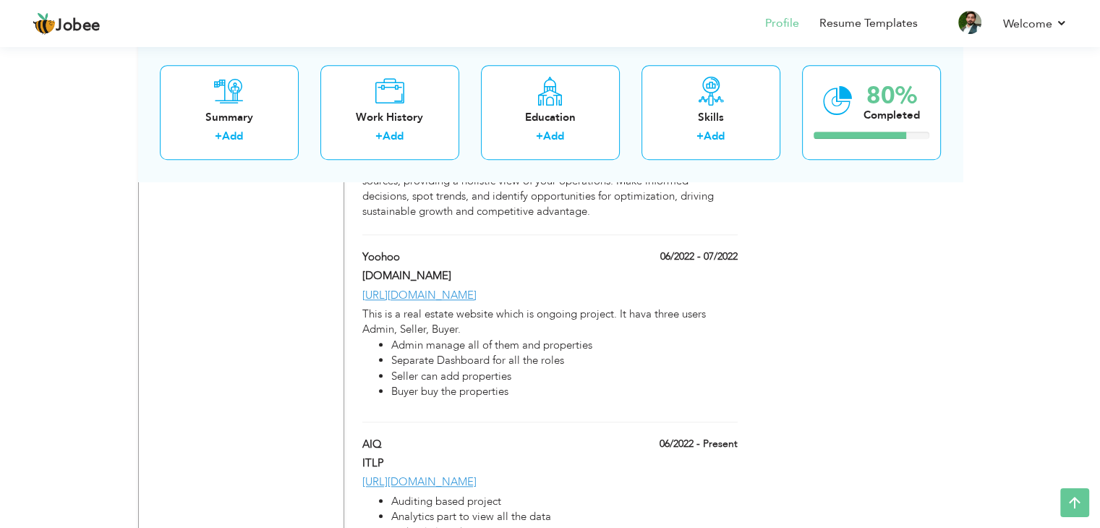
scroll to position [1390, 0]
click at [477, 286] on link "https://yoohoohomes.com" at bounding box center [419, 293] width 114 height 14
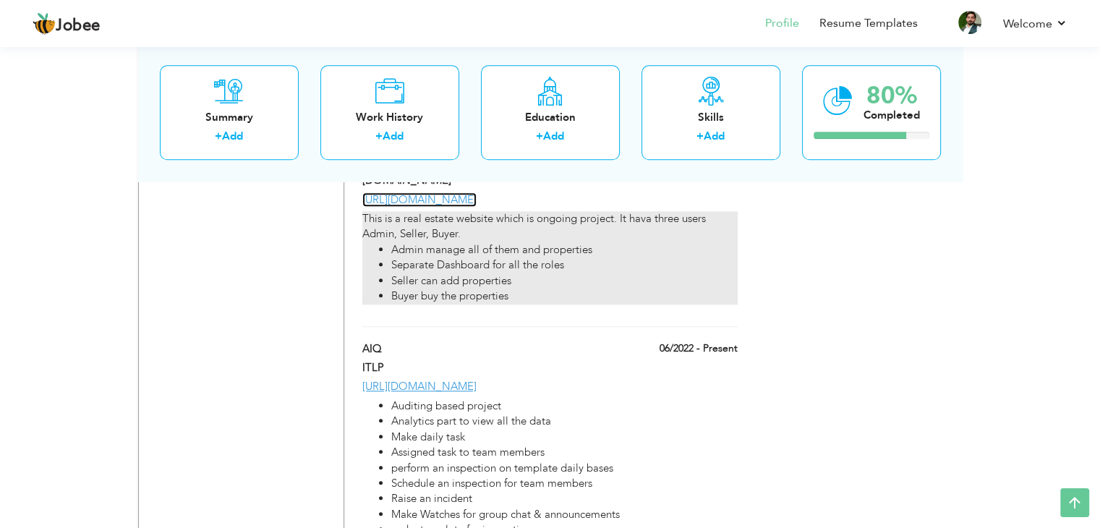
scroll to position [1490, 0]
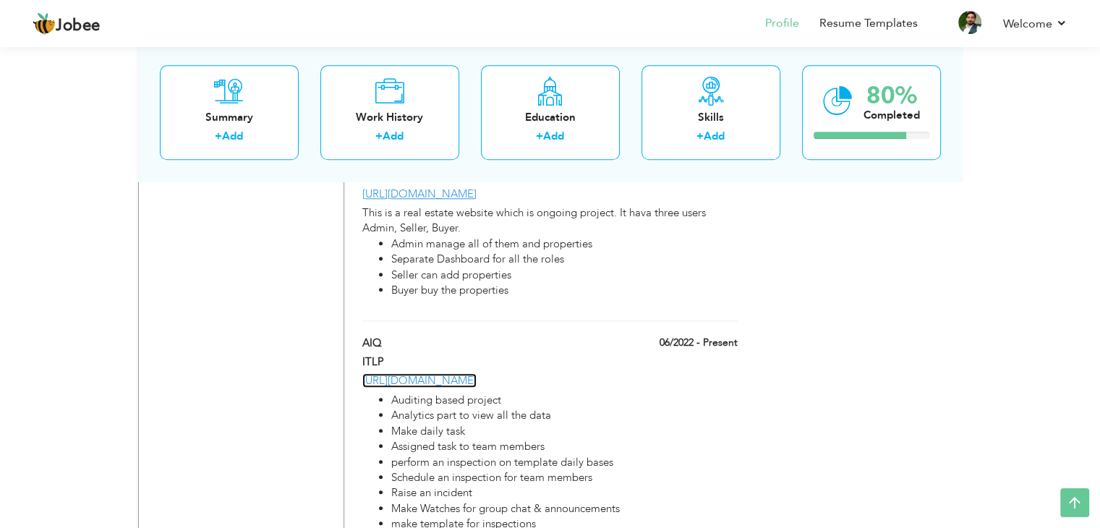
click at [456, 373] on link "https://app.auditsbyte.com" at bounding box center [419, 380] width 114 height 14
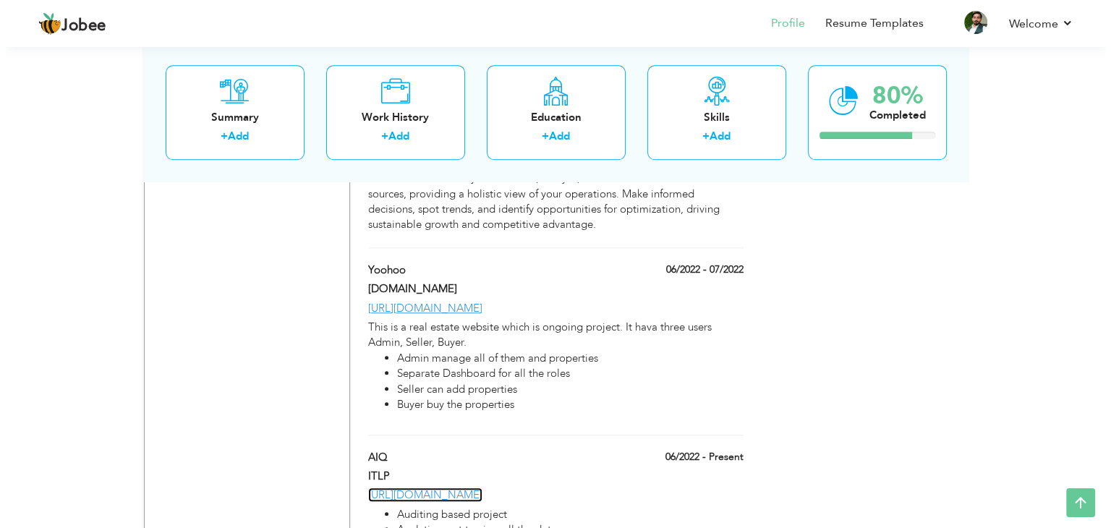
scroll to position [1375, 0]
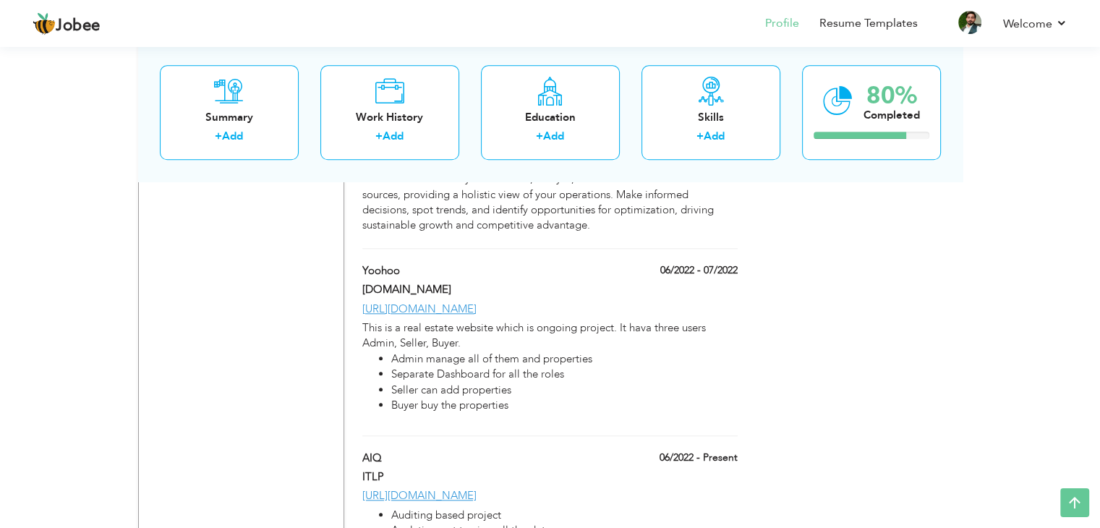
click at [384, 452] on span at bounding box center [387, 457] width 11 height 11
type input "AIQ"
type input "06/2022"
type input "https://app.auditsbyte.com"
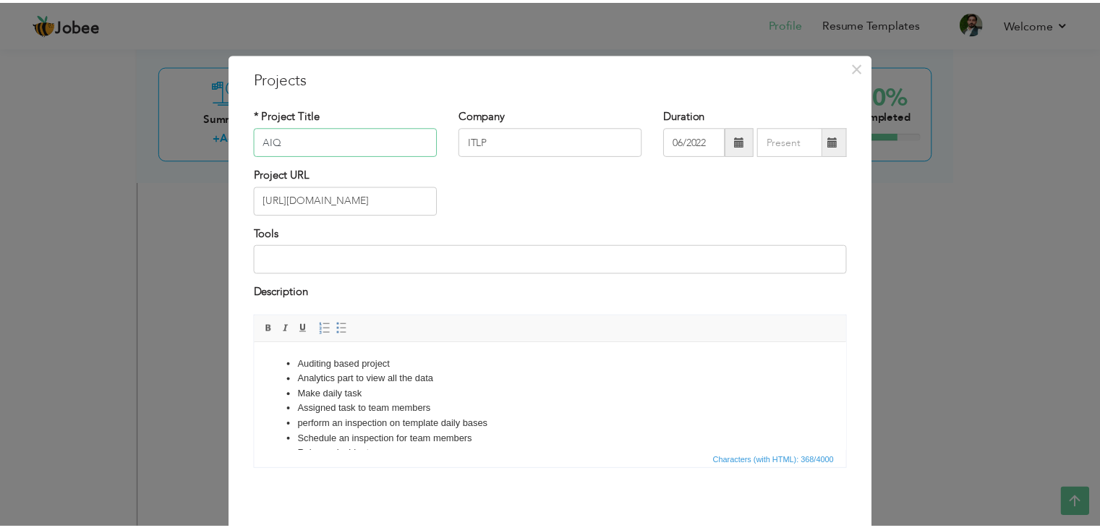
scroll to position [58, 0]
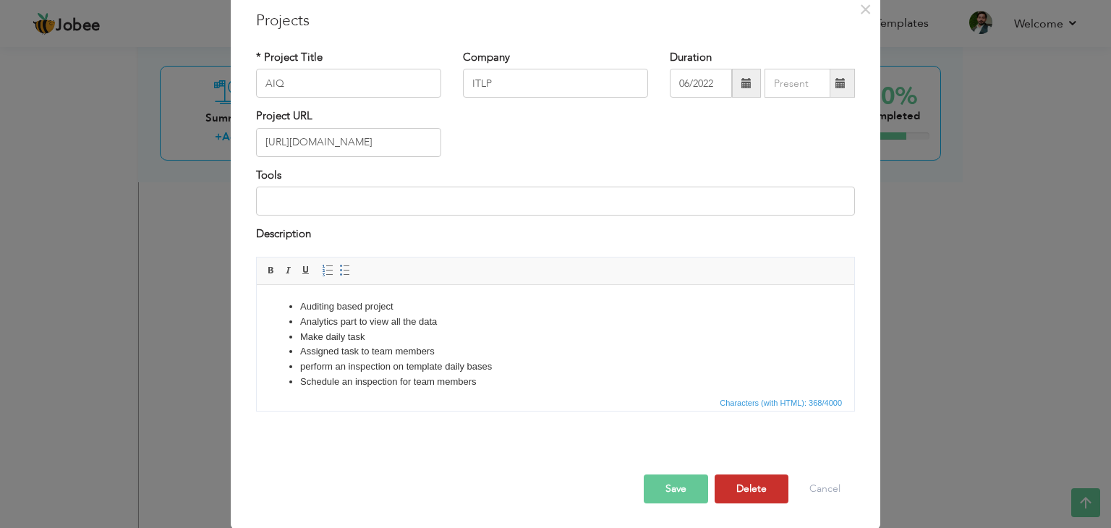
click at [752, 493] on button "Delete" at bounding box center [752, 489] width 74 height 29
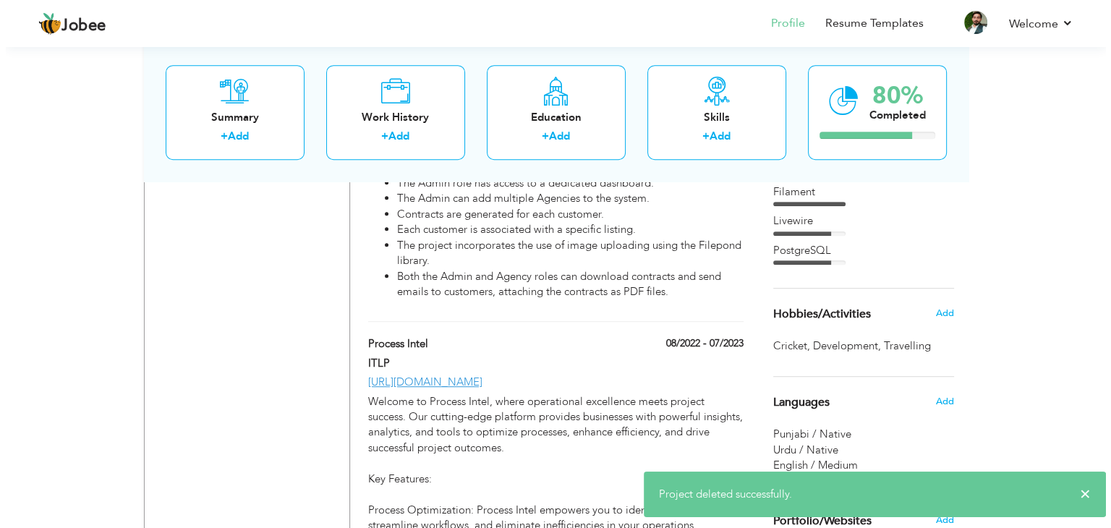
scroll to position [822, 0]
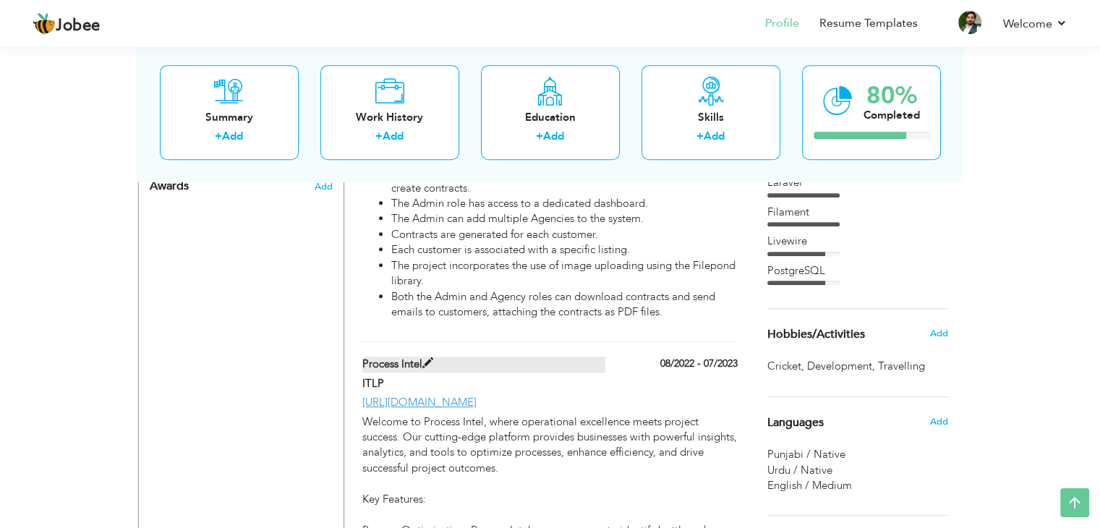
click at [412, 357] on label "Process Intel" at bounding box center [483, 364] width 243 height 15
type input "Process Intel"
type input "08/2022"
type input "07/2023"
type input "https://app.processintel.com"
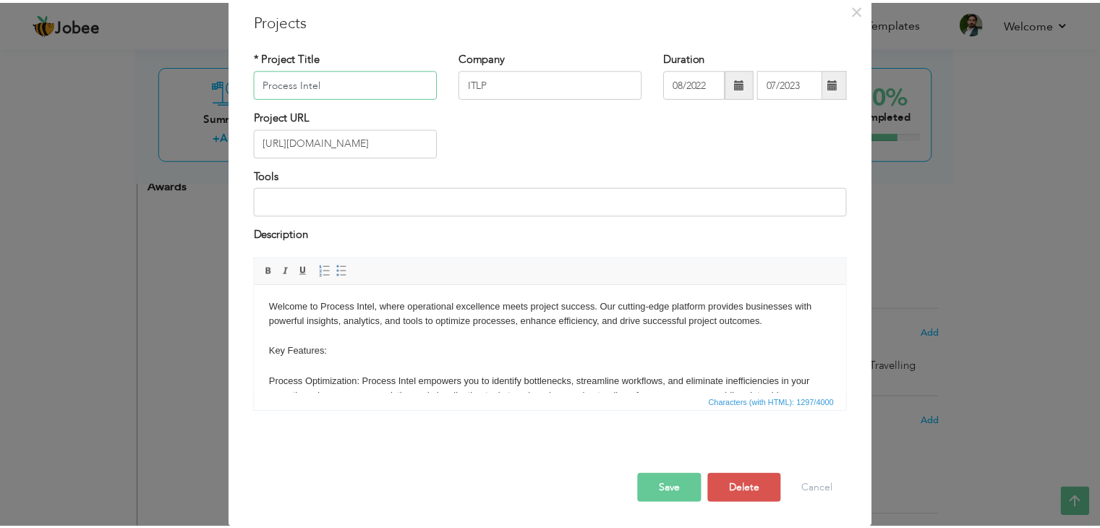
scroll to position [57, 0]
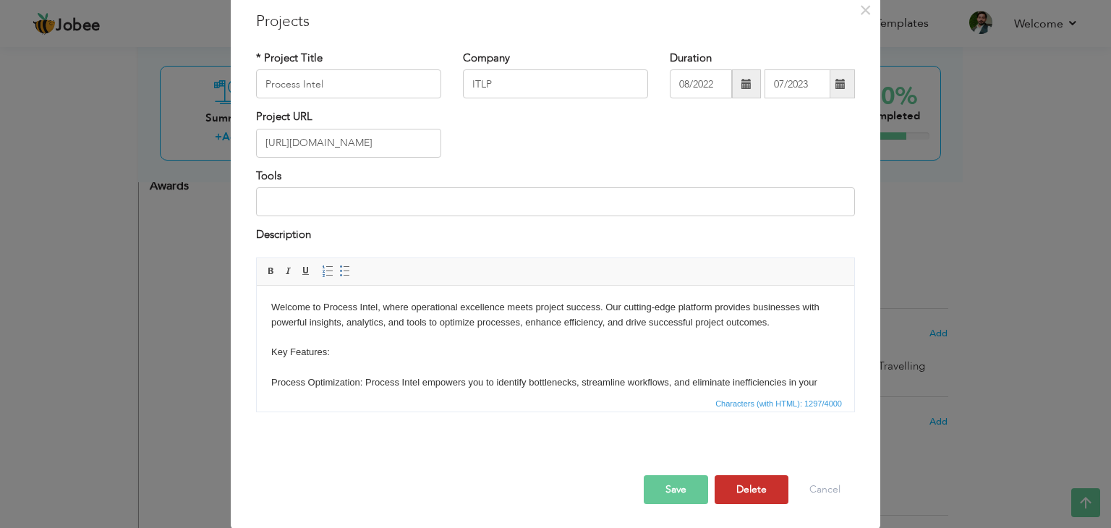
click at [732, 484] on button "Delete" at bounding box center [752, 489] width 74 height 29
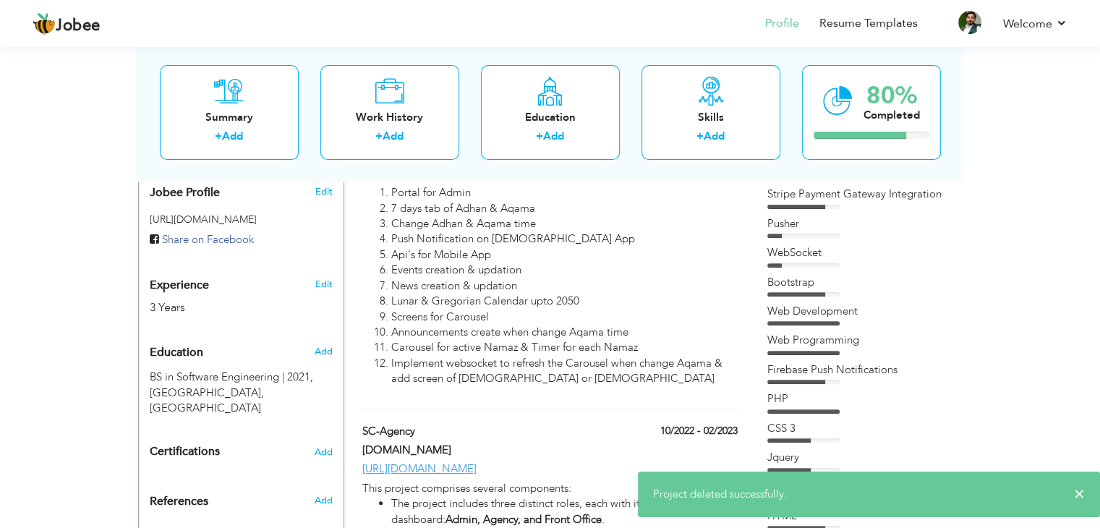
scroll to position [459, 0]
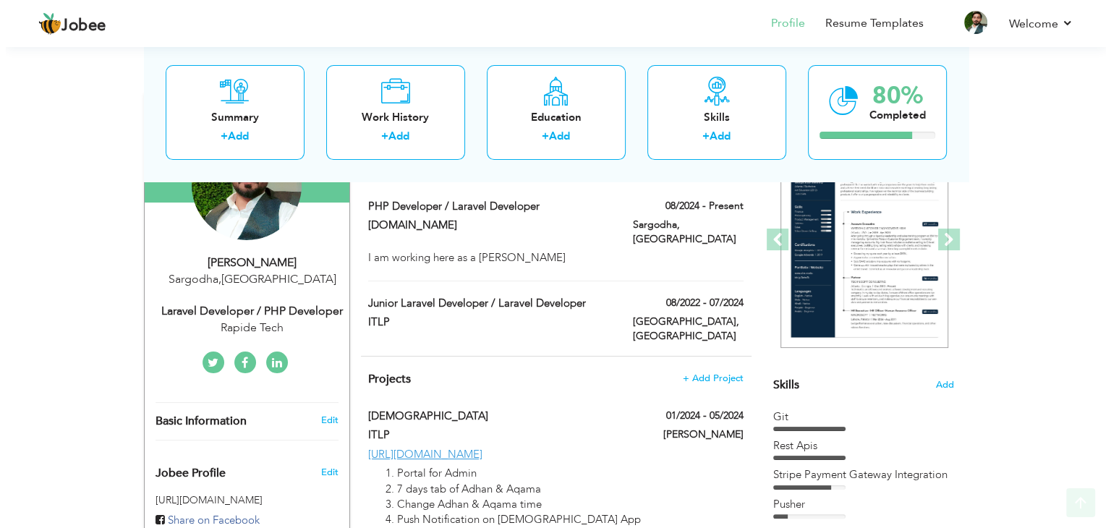
scroll to position [207, 0]
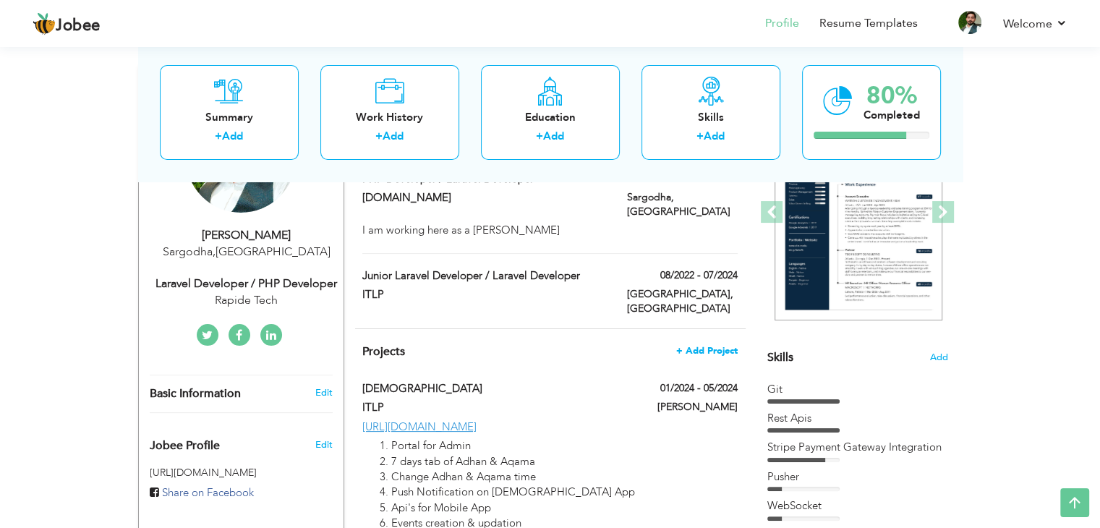
click at [707, 346] on span "+ Add Project" at bounding box center [706, 351] width 61 height 10
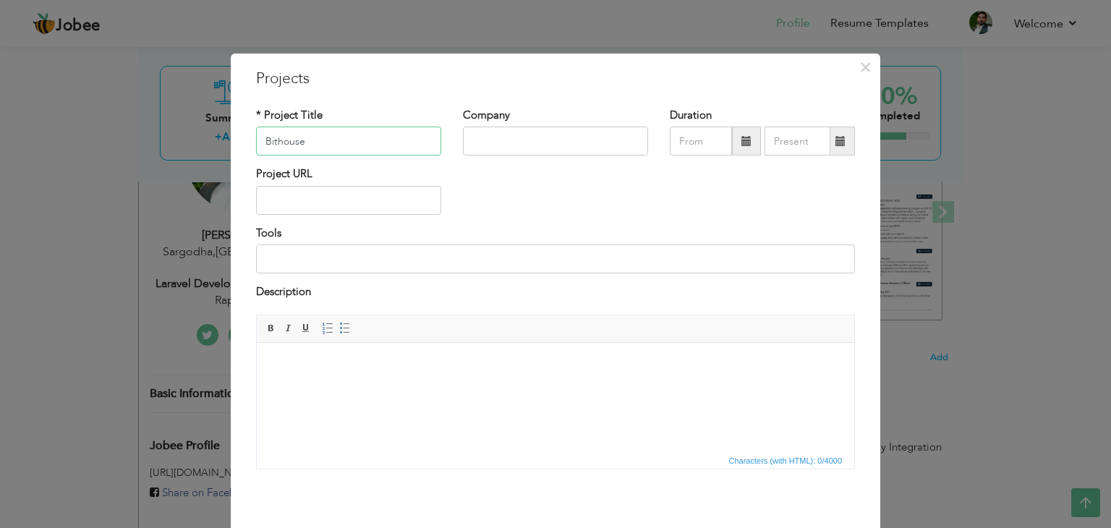
type input "Bithouse"
click at [554, 130] on input "text" at bounding box center [555, 141] width 185 height 29
type input "Rapidev Tech"
click at [741, 145] on span at bounding box center [746, 141] width 10 height 10
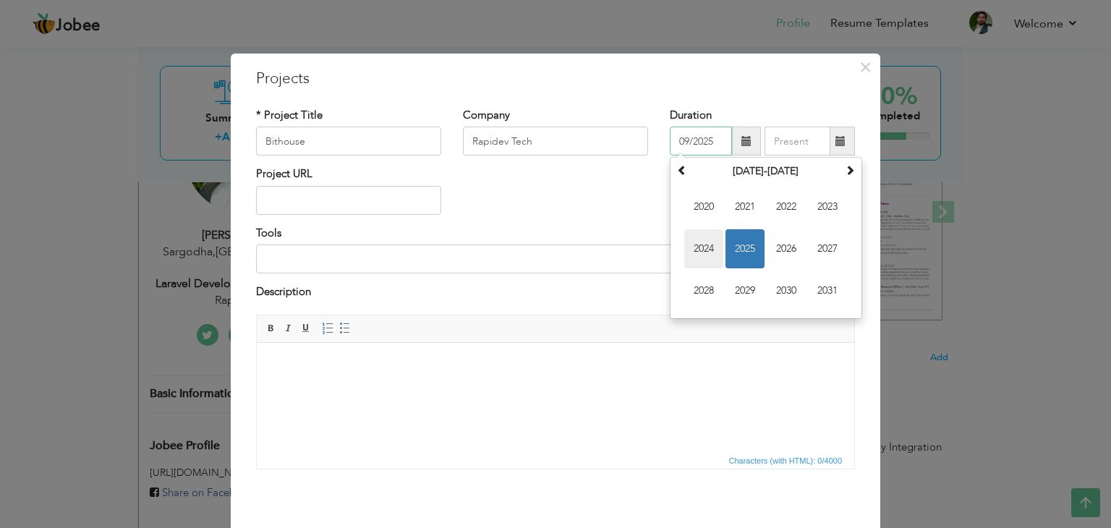
click at [692, 246] on span "2024" at bounding box center [703, 248] width 39 height 39
click at [822, 256] on span "Aug" at bounding box center [827, 248] width 39 height 39
type input "08/2024"
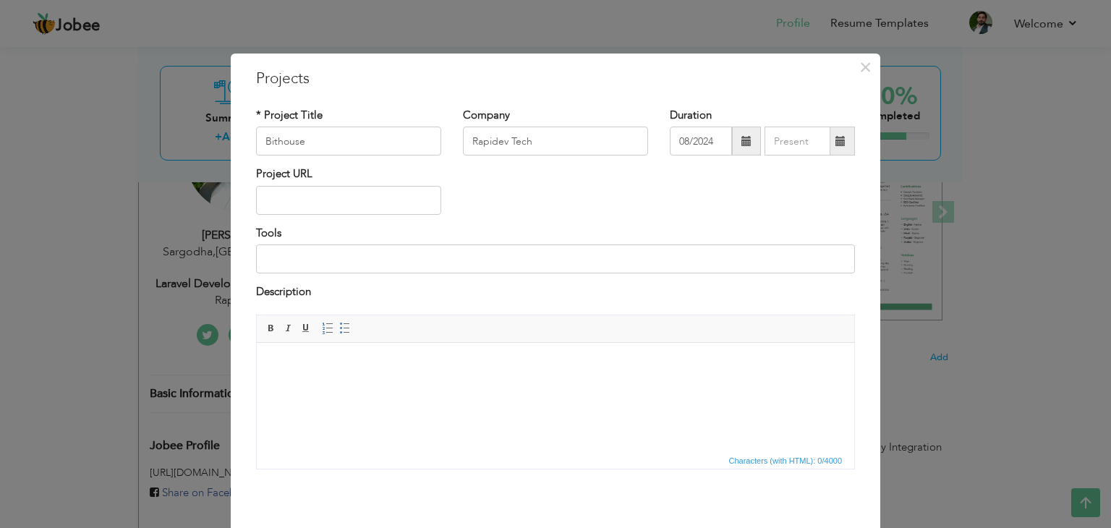
click at [836, 143] on span at bounding box center [841, 141] width 10 height 10
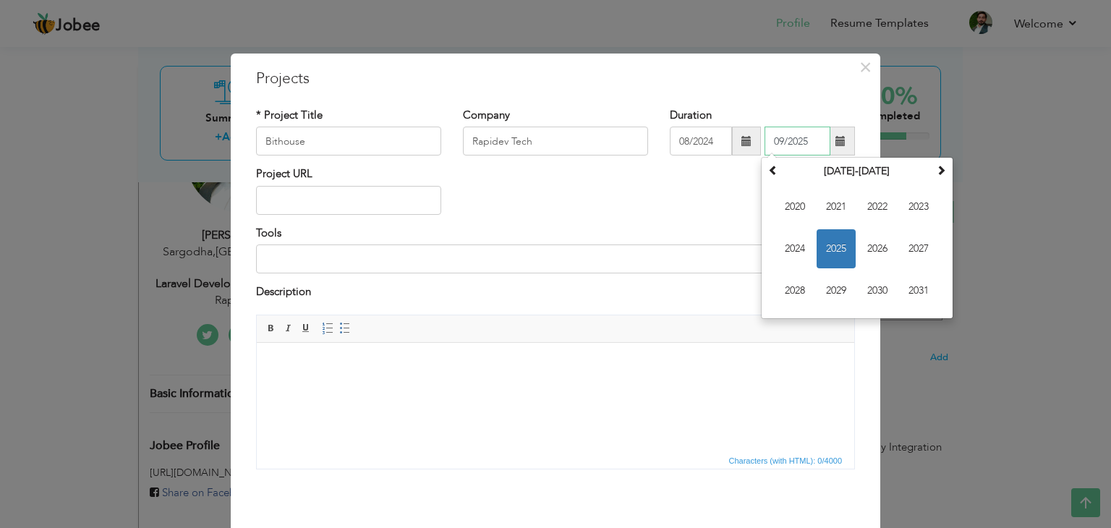
click at [836, 243] on span "2025" at bounding box center [836, 248] width 39 height 39
click at [900, 242] on span "Aug" at bounding box center [918, 248] width 39 height 39
type input "08/2025"
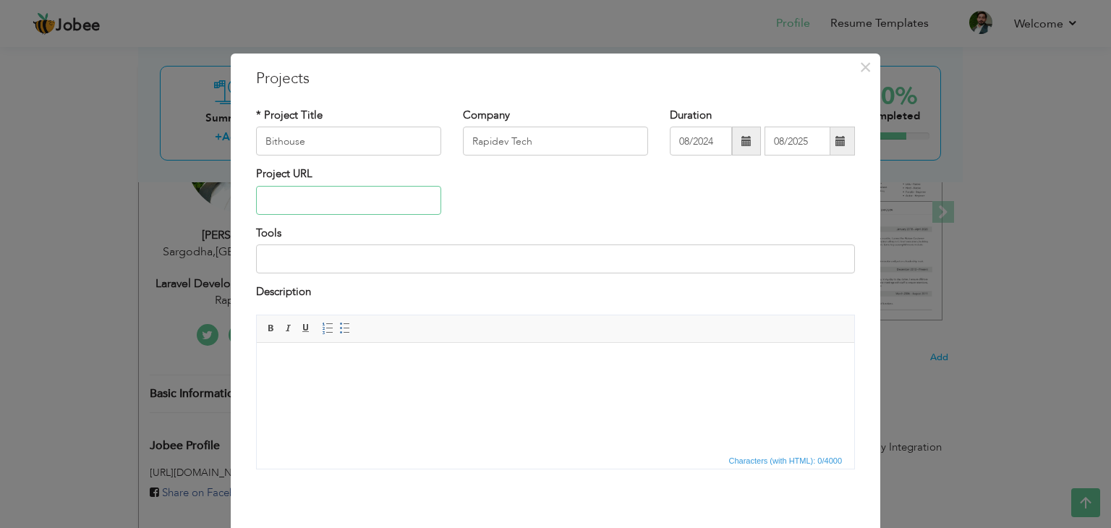
click at [357, 208] on input "text" at bounding box center [348, 200] width 185 height 29
type input "https://bithouse.ai"
click at [378, 268] on input at bounding box center [555, 259] width 599 height 29
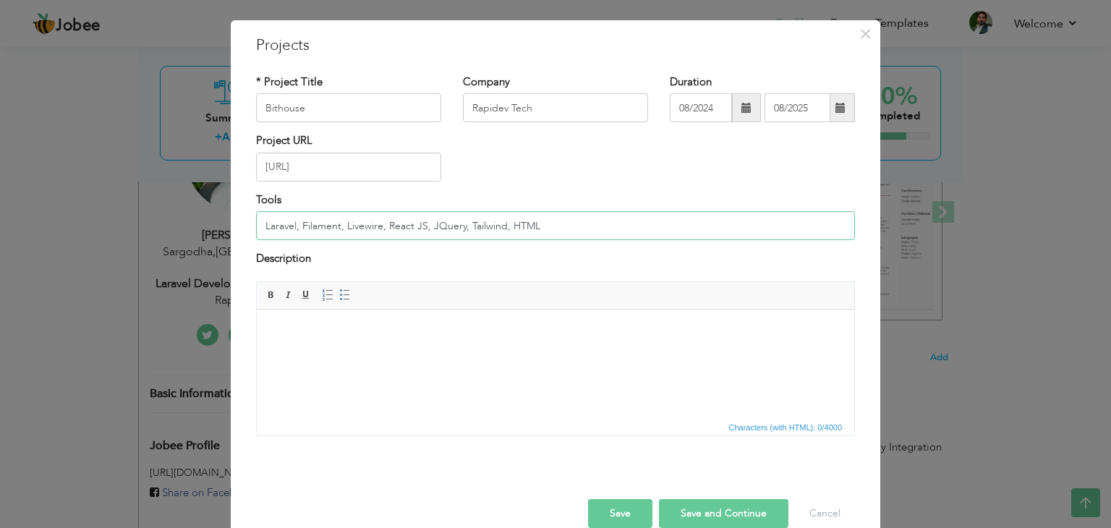
scroll to position [58, 0]
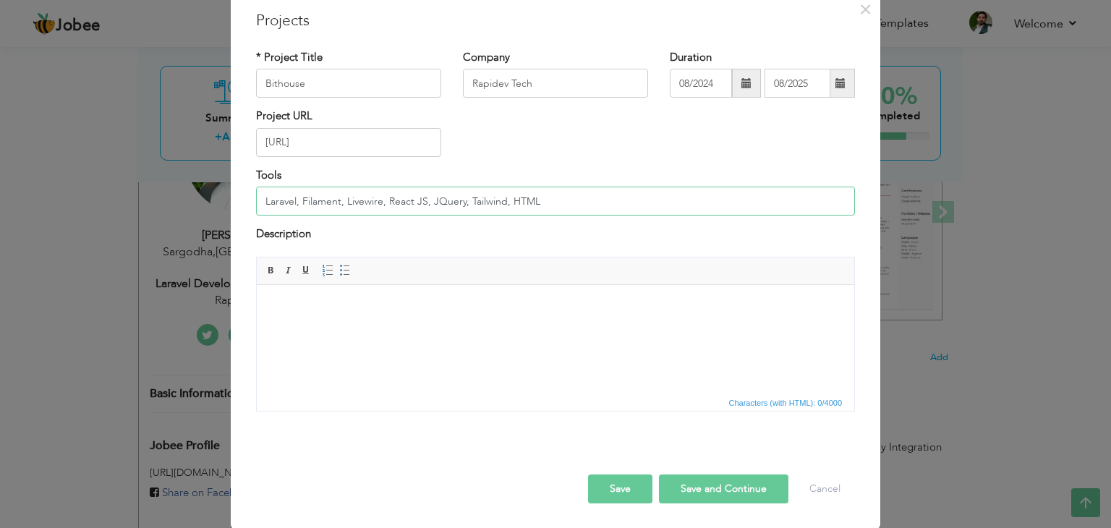
type input "Laravel, Filament, Livewire, React JS, JQuery, Tailwind, HTML"
click at [370, 315] on html at bounding box center [556, 306] width 598 height 44
